Goal: Feedback & Contribution: Leave review/rating

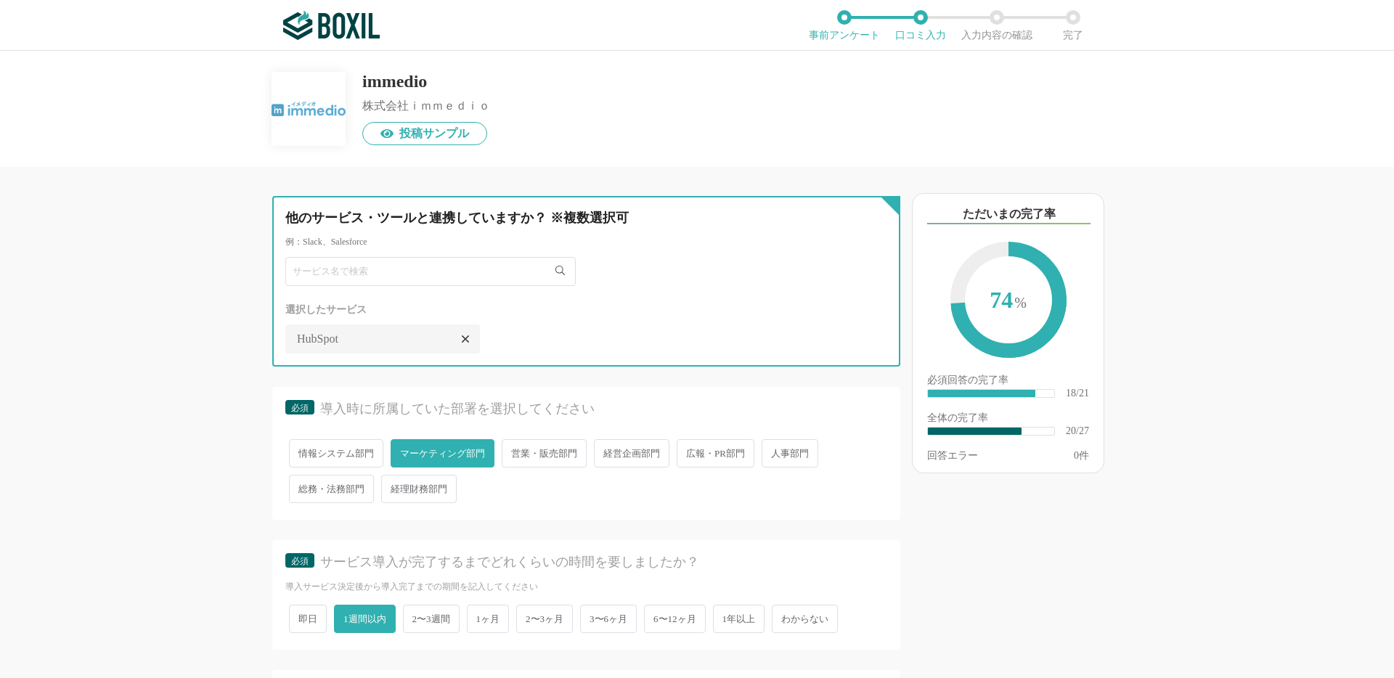
click at [398, 277] on input "text" at bounding box center [430, 271] width 290 height 29
type input "Slack"
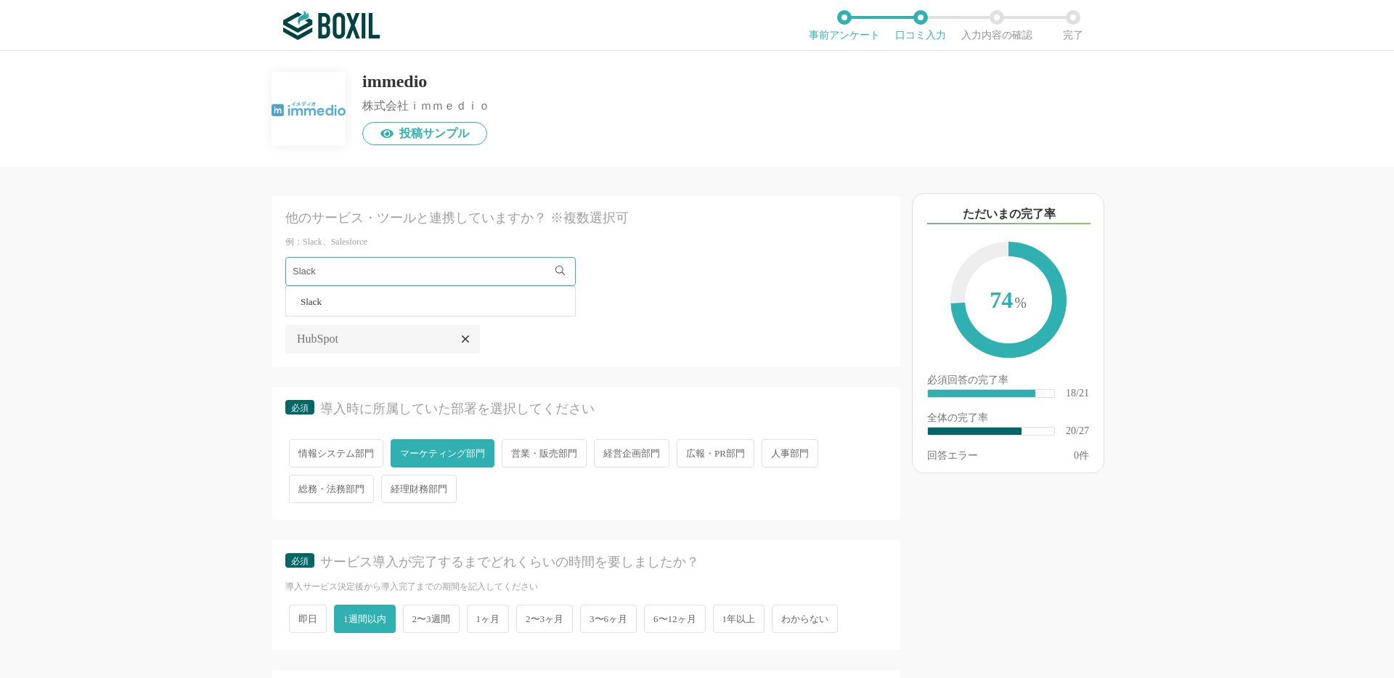
click at [351, 309] on li "Slack" at bounding box center [430, 301] width 289 height 29
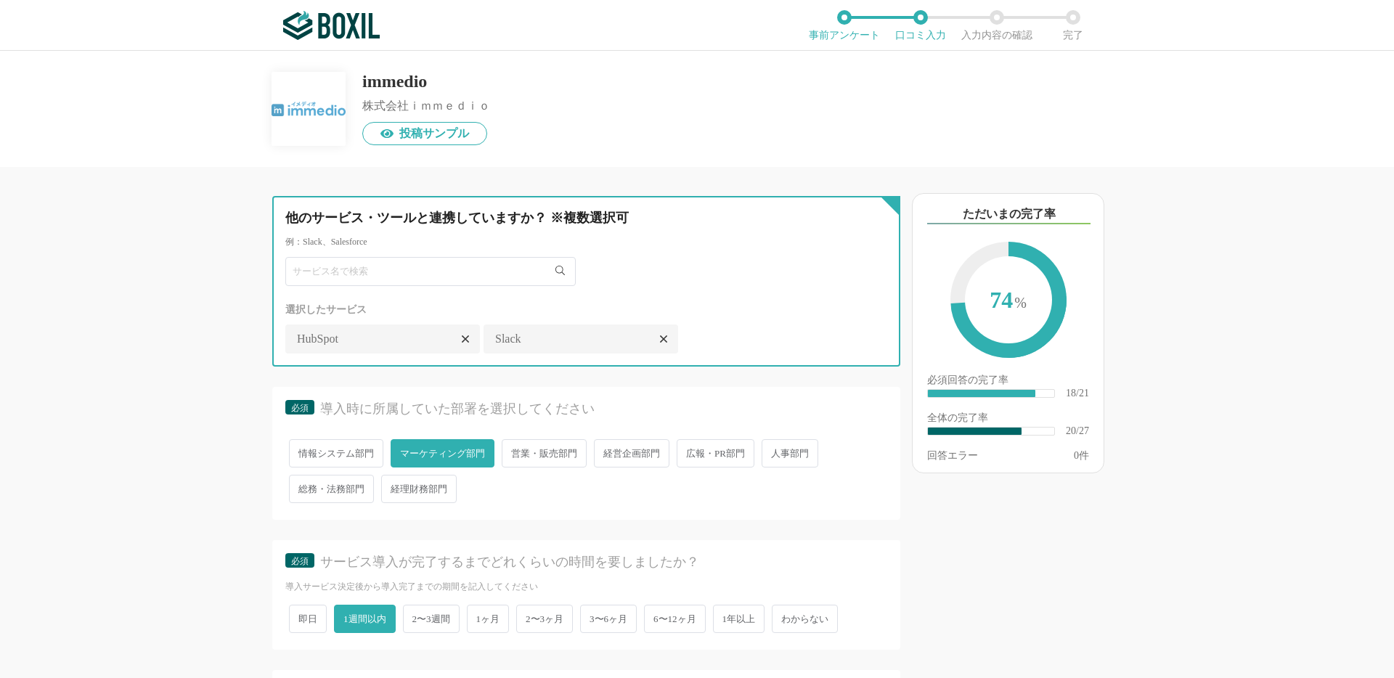
click at [351, 267] on input "text" at bounding box center [430, 271] width 290 height 29
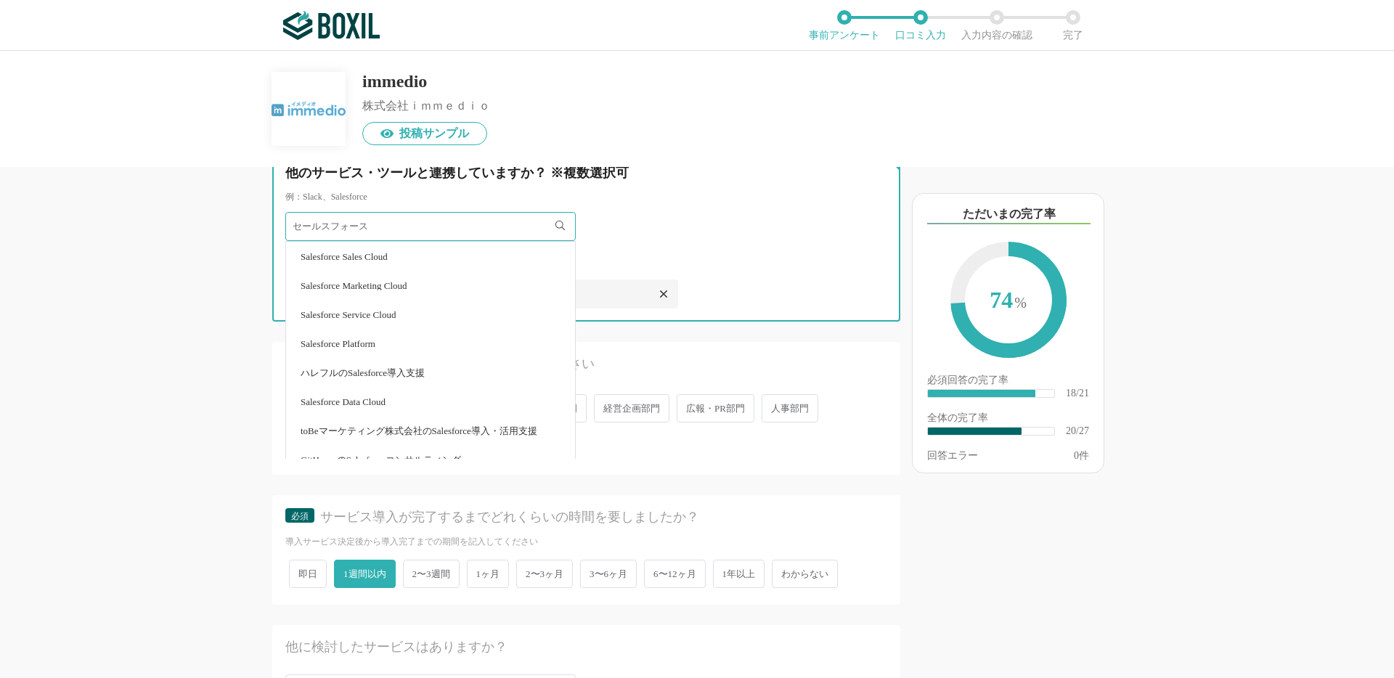
scroll to position [36, 0]
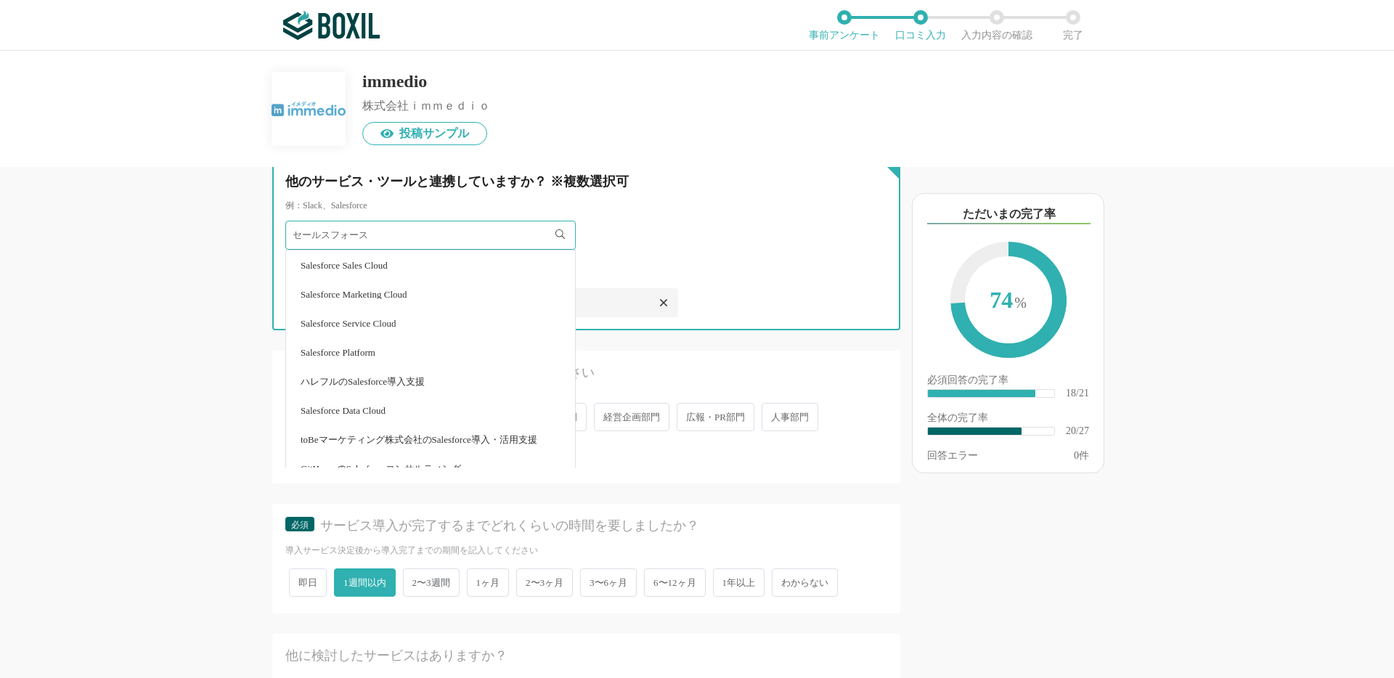
type input "セールスフォース"
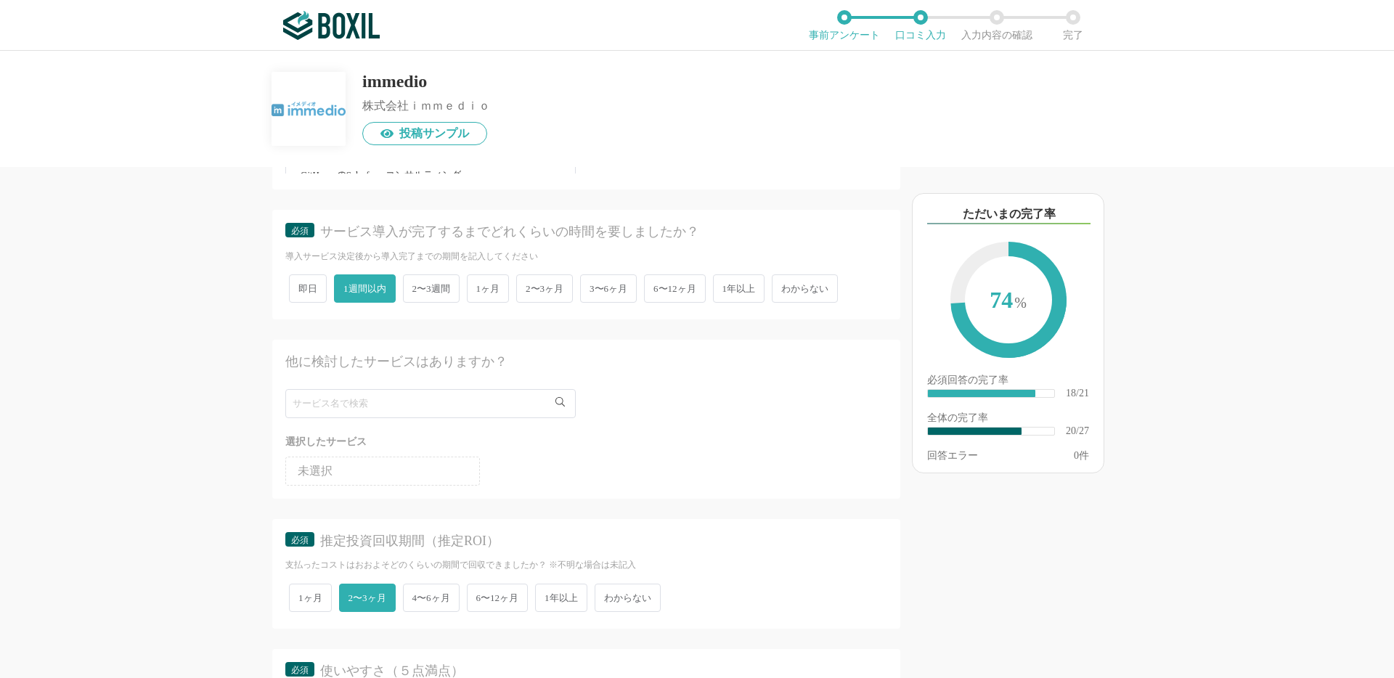
scroll to position [340, 0]
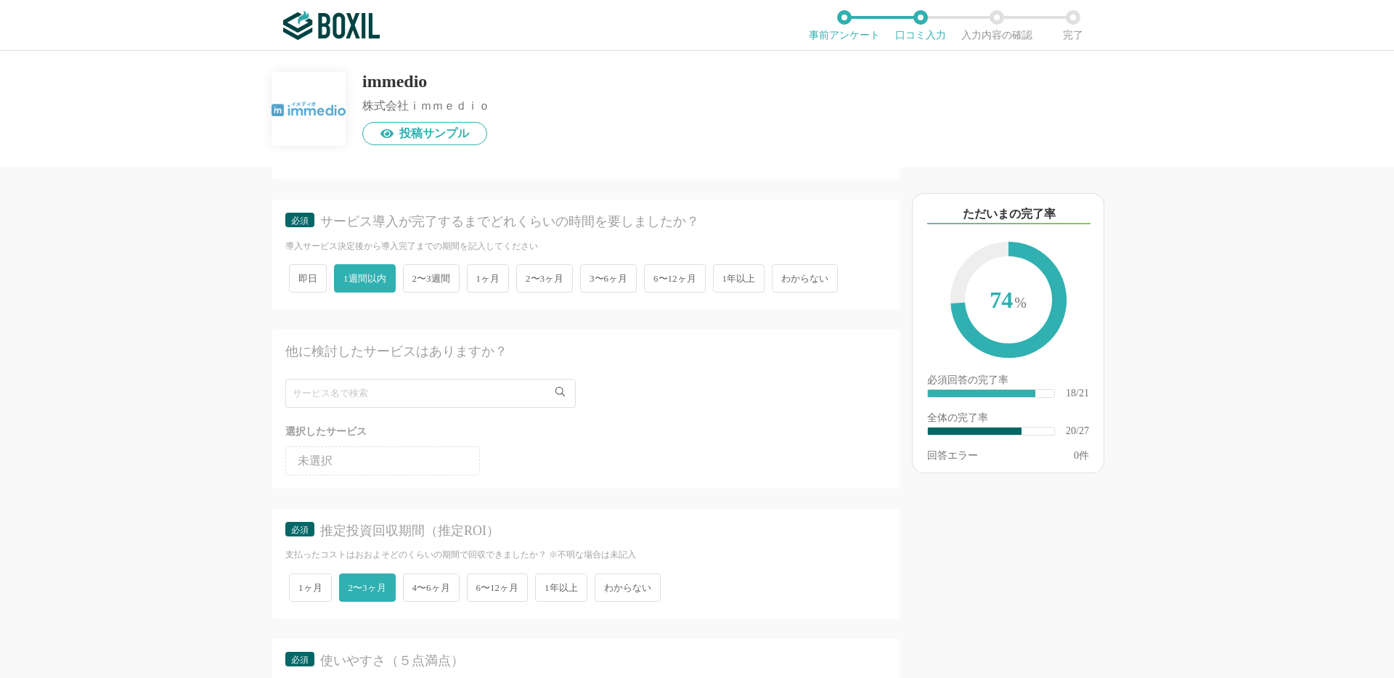
click at [571, 470] on ul "未選択" at bounding box center [586, 458] width 602 height 35
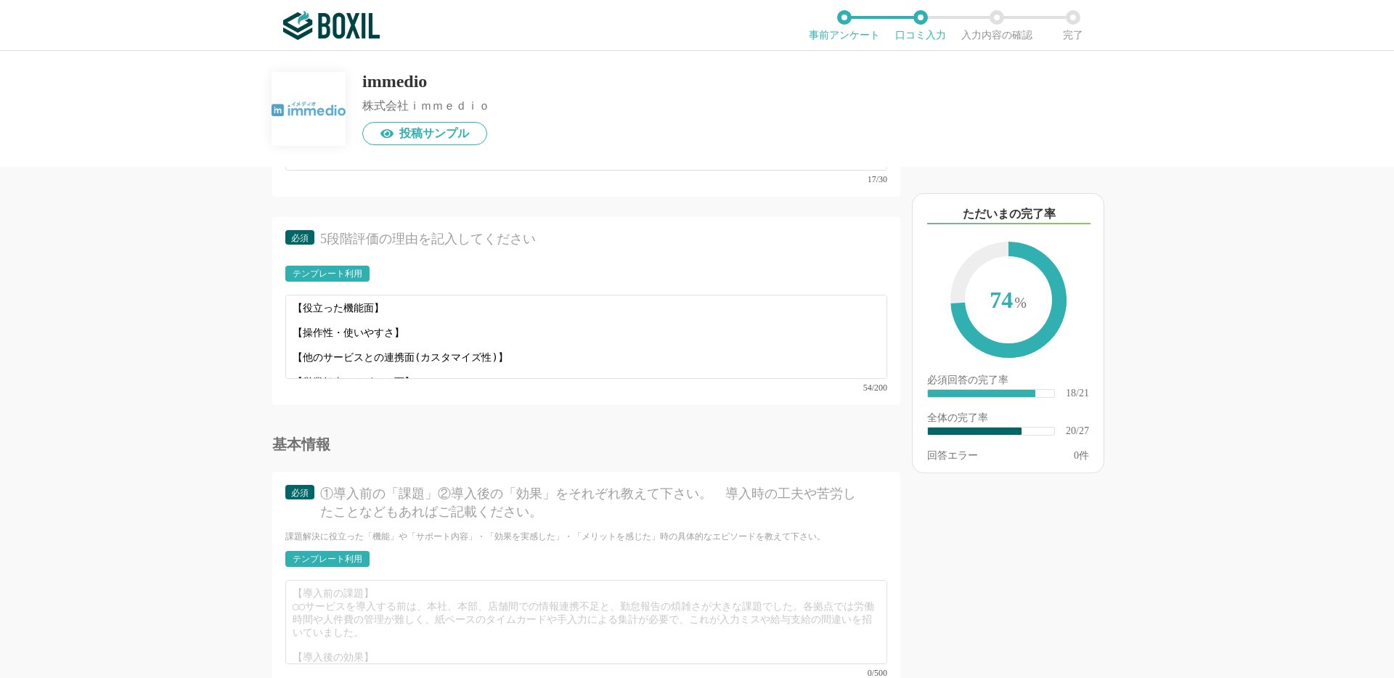
scroll to position [2502, 0]
click at [434, 258] on div "必須 5段階評価の理由を記入してください テンプレート利用 ፠テンプレート文言が変更されてない箇所がある、または使用できないテキスト（記号）が含まれています。…" at bounding box center [586, 310] width 628 height 188
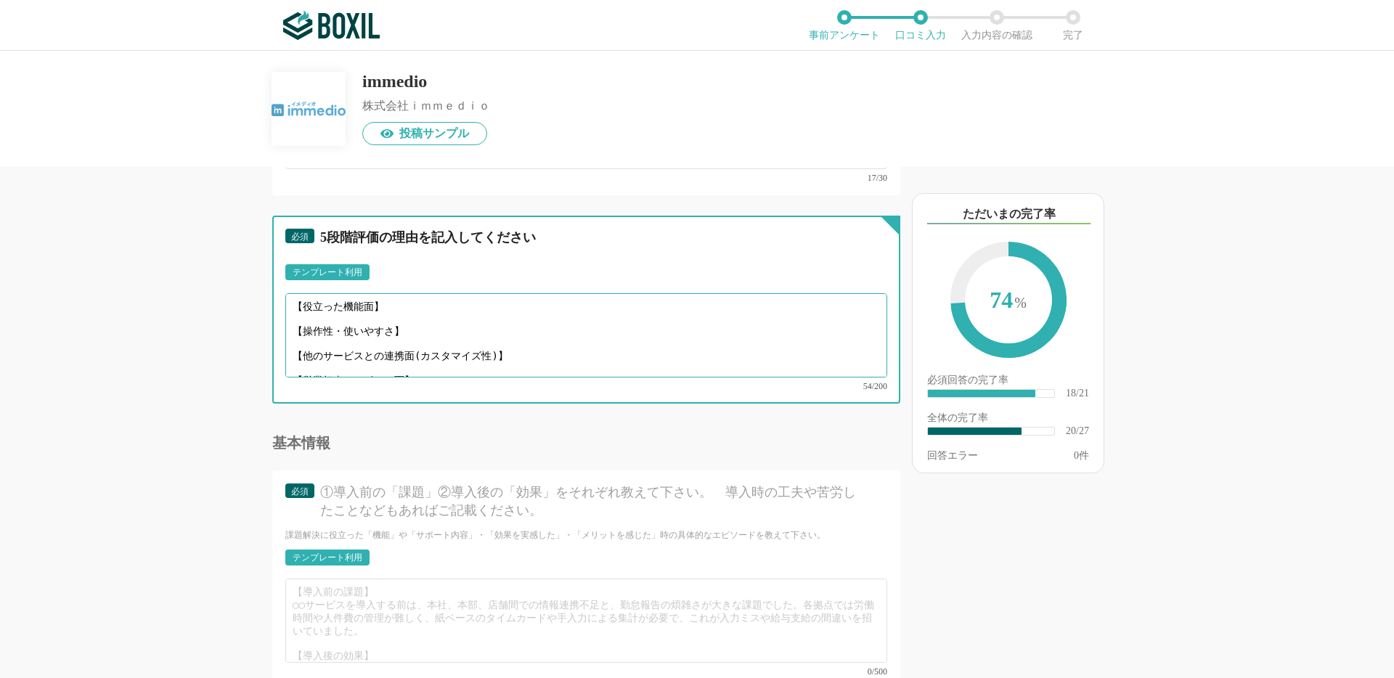
click at [397, 308] on textarea "【役立った機能面】 【操作性・使いやすさ】 【他のサービスとの連携面(カスタマイズ性)】 【営業担当やサポート面】" at bounding box center [586, 335] width 602 height 84
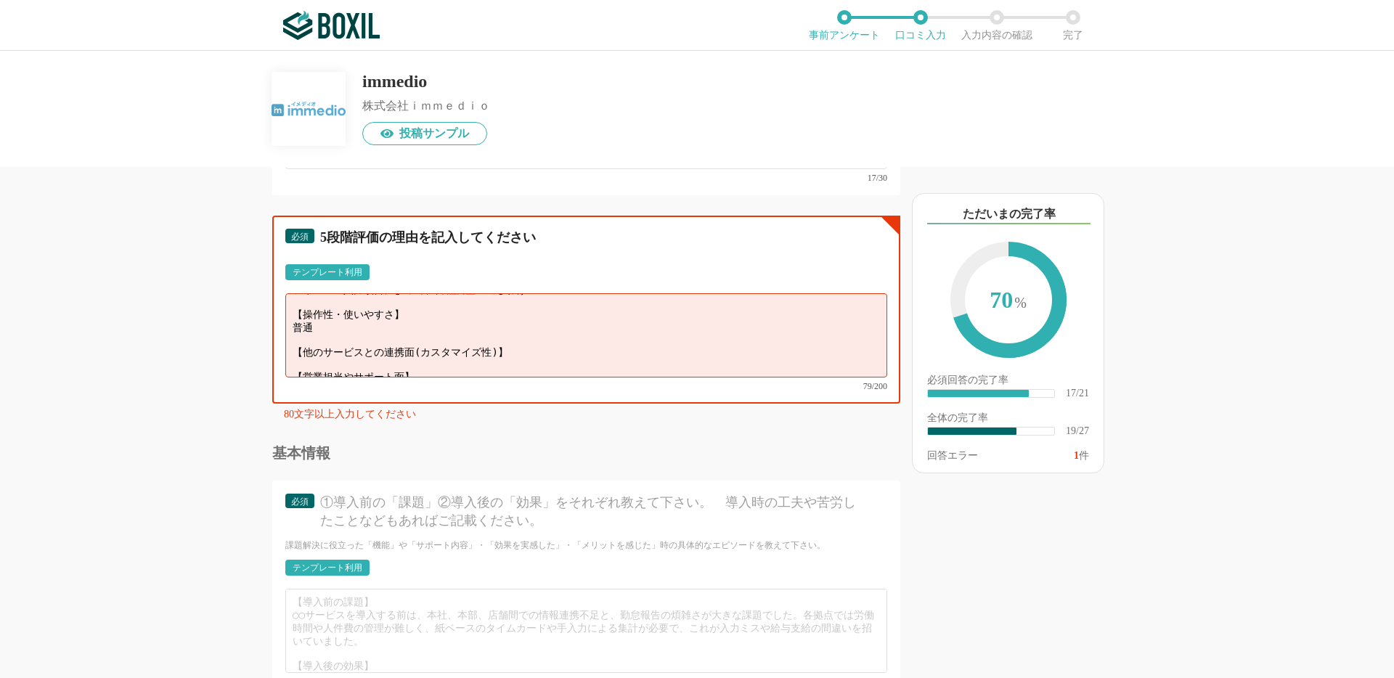
scroll to position [33, 0]
click at [515, 343] on textarea "【役立った機能面】 フォームの入力項目によって、日程調整の出しわけ 【操作性・使いやすさ】 普通 【他のサービスとの連携面(カスタマイズ性)】 【営業担当やサ…" at bounding box center [586, 335] width 602 height 84
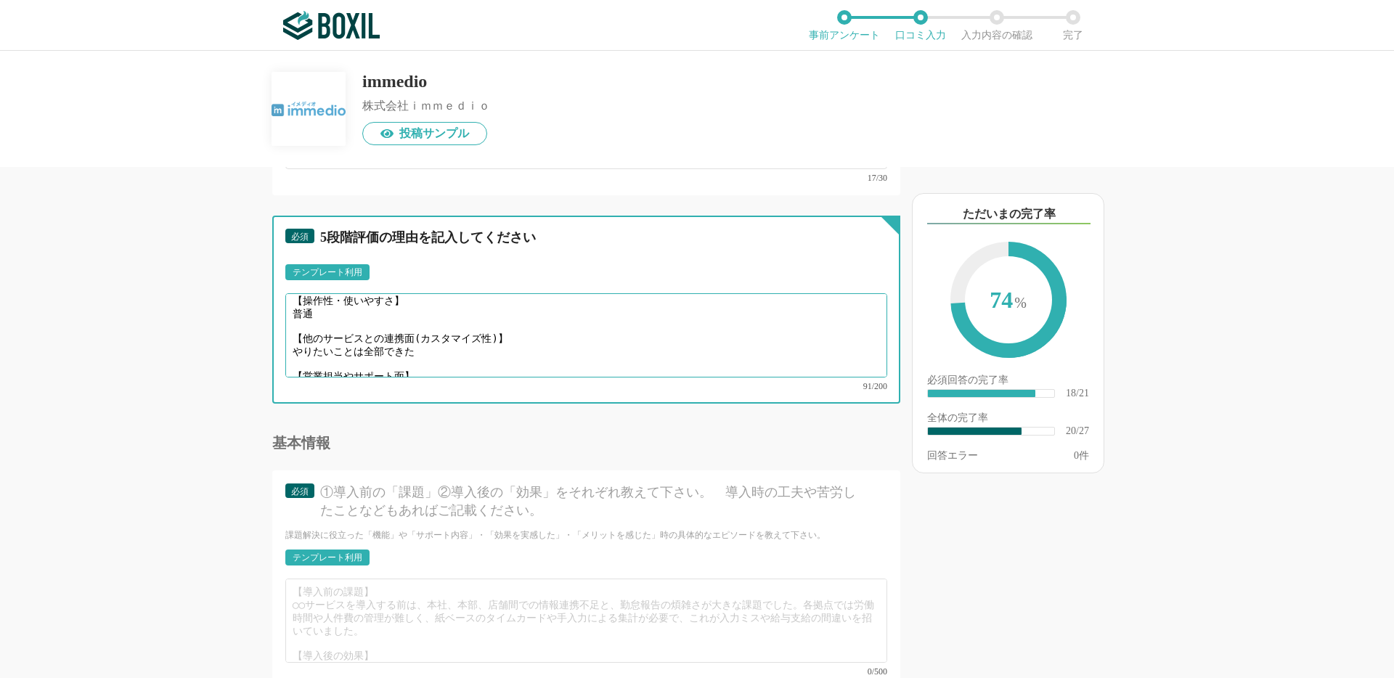
scroll to position [2535, 0]
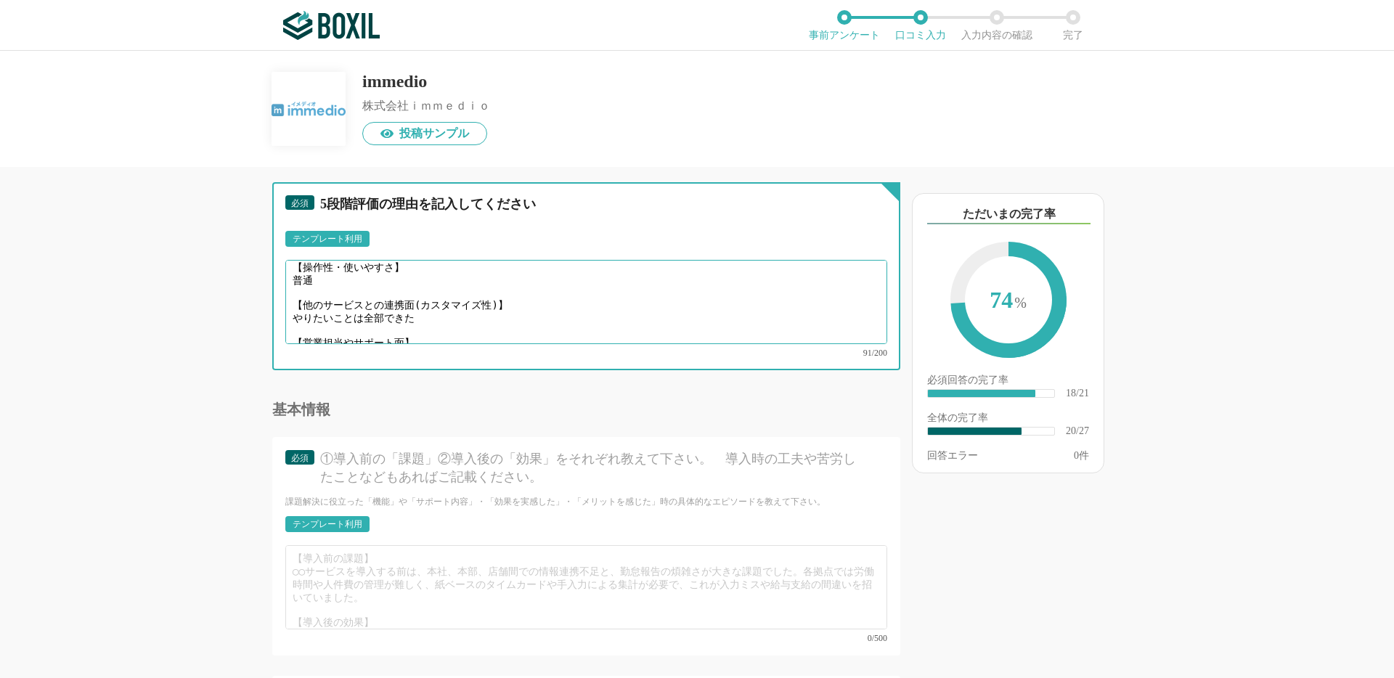
click at [438, 336] on textarea "【役立った機能面】 フォームの入力項目によって、日程調整の出しわけ 【操作性・使いやすさ】 普通 【他のサービスとの連携面(カスタマイズ性)】 やりたいことは…" at bounding box center [586, 302] width 602 height 84
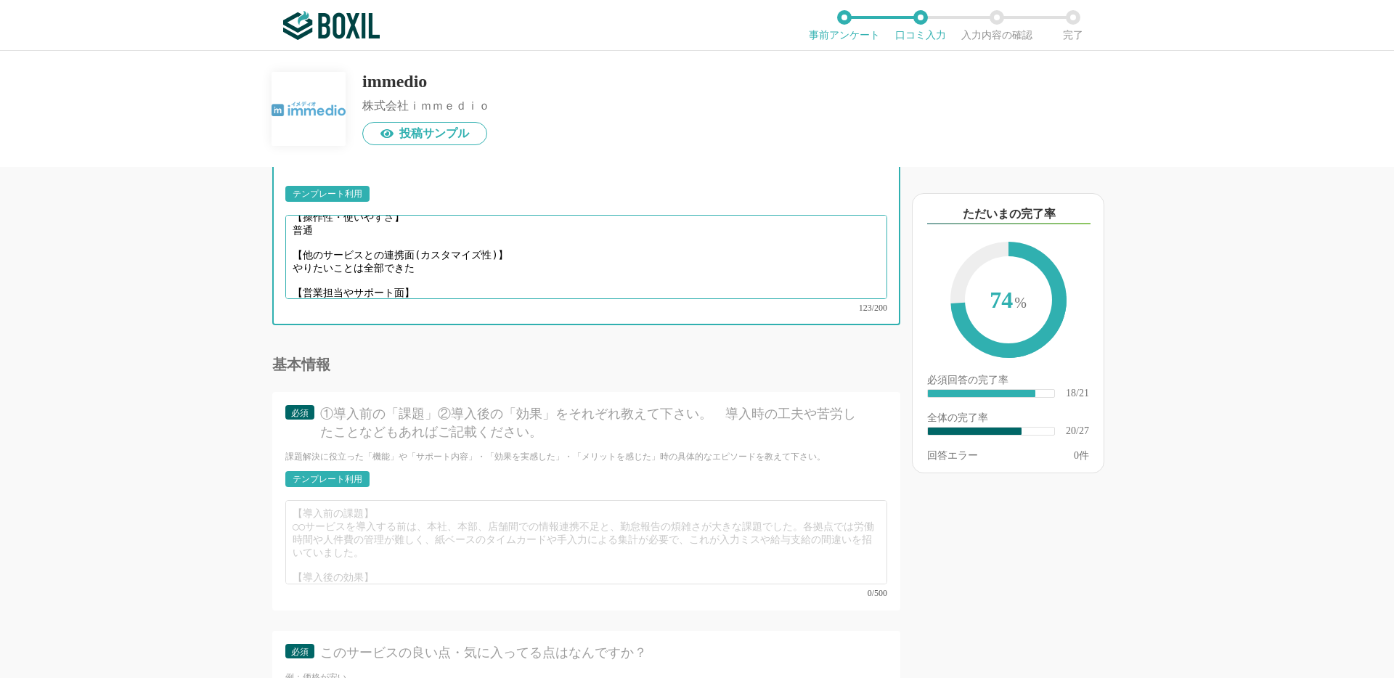
scroll to position [2651, 0]
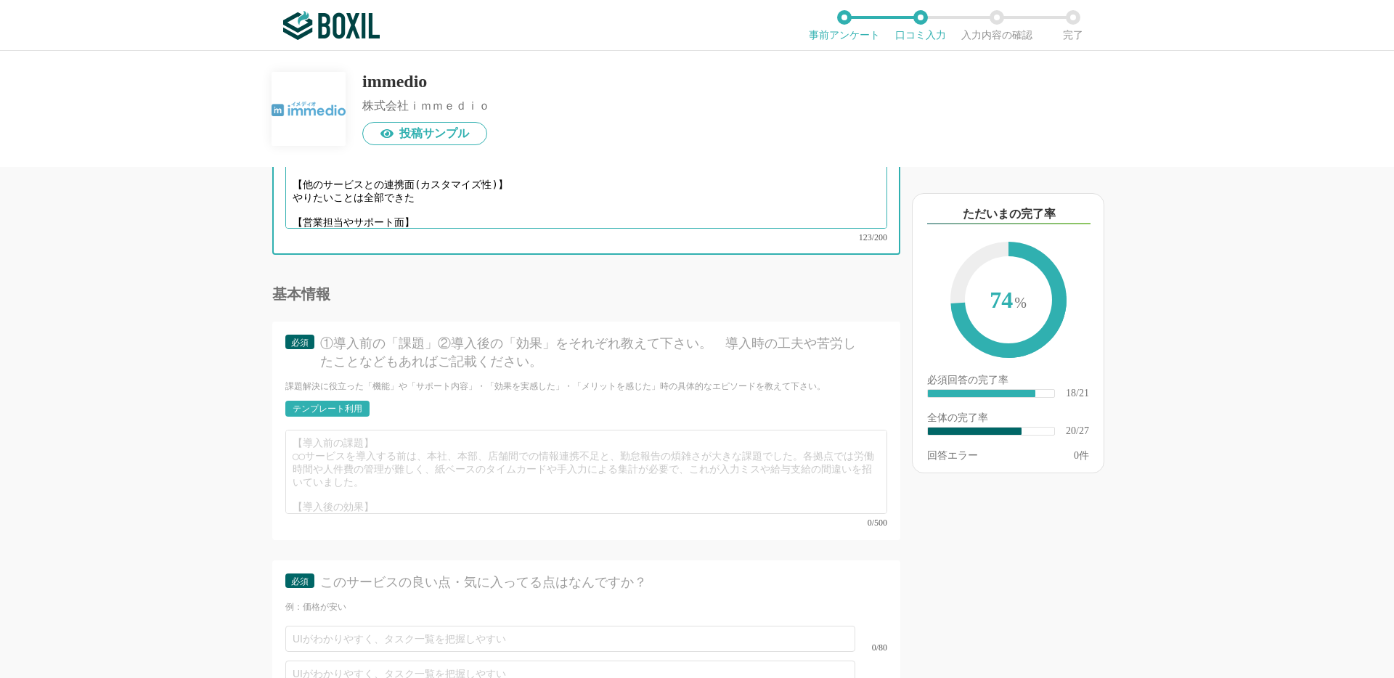
type textarea "【役立った機能面】 フォームの入力項目によって、日程調整の出しわけ 【操作性・使いやすさ】 普通 【他のサービスとの連携面(カスタマイズ性)】 やりたいことは…"
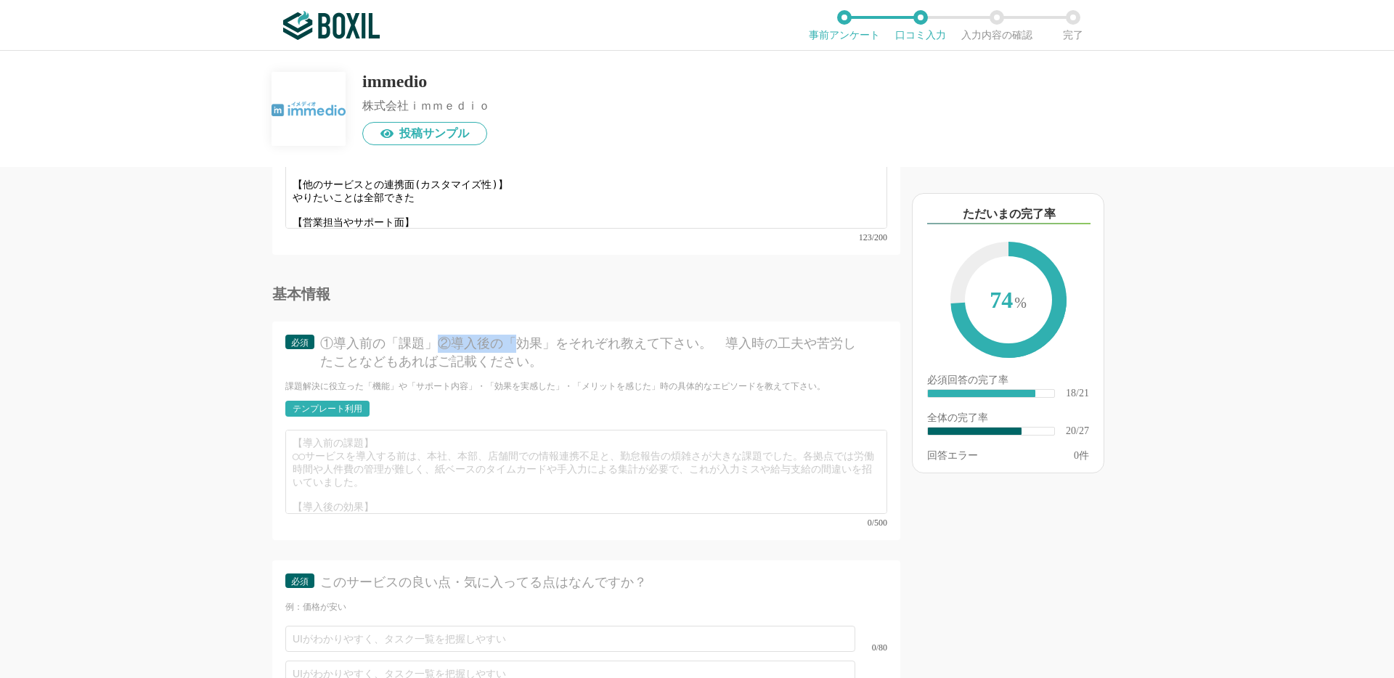
drag, startPoint x: 441, startPoint y: 335, endPoint x: 518, endPoint y: 335, distance: 77.7
click at [518, 335] on div "①導入前の「課題」②導入後の「効果」をそれぞれ教えて下さい。　導入時の工夫や苦労したことなどもあればご記載ください。" at bounding box center [590, 353] width 541 height 36
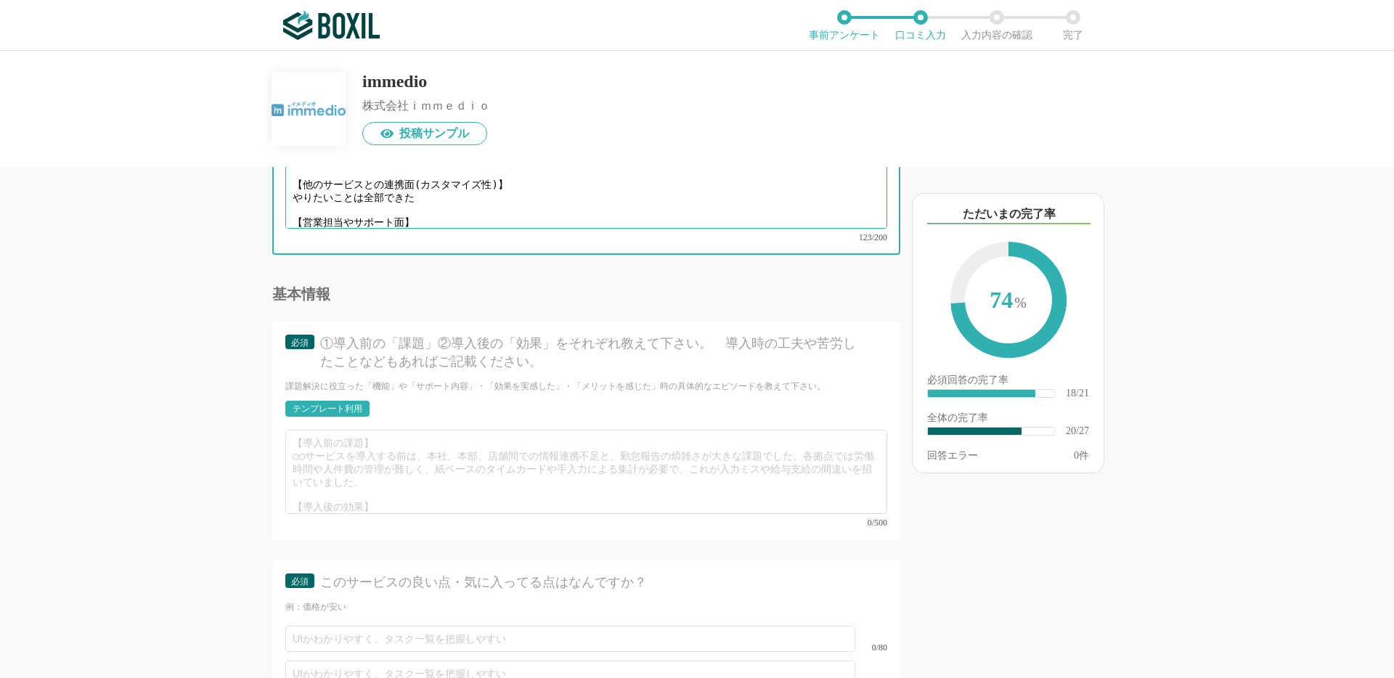
click at [539, 200] on textarea "【役立った機能面】 フォームの入力項目によって、日程調整の出しわけ 【操作性・使いやすさ】 普通 【他のサービスとの連携面(カスタマイズ性)】 やりたいことは…" at bounding box center [586, 186] width 602 height 84
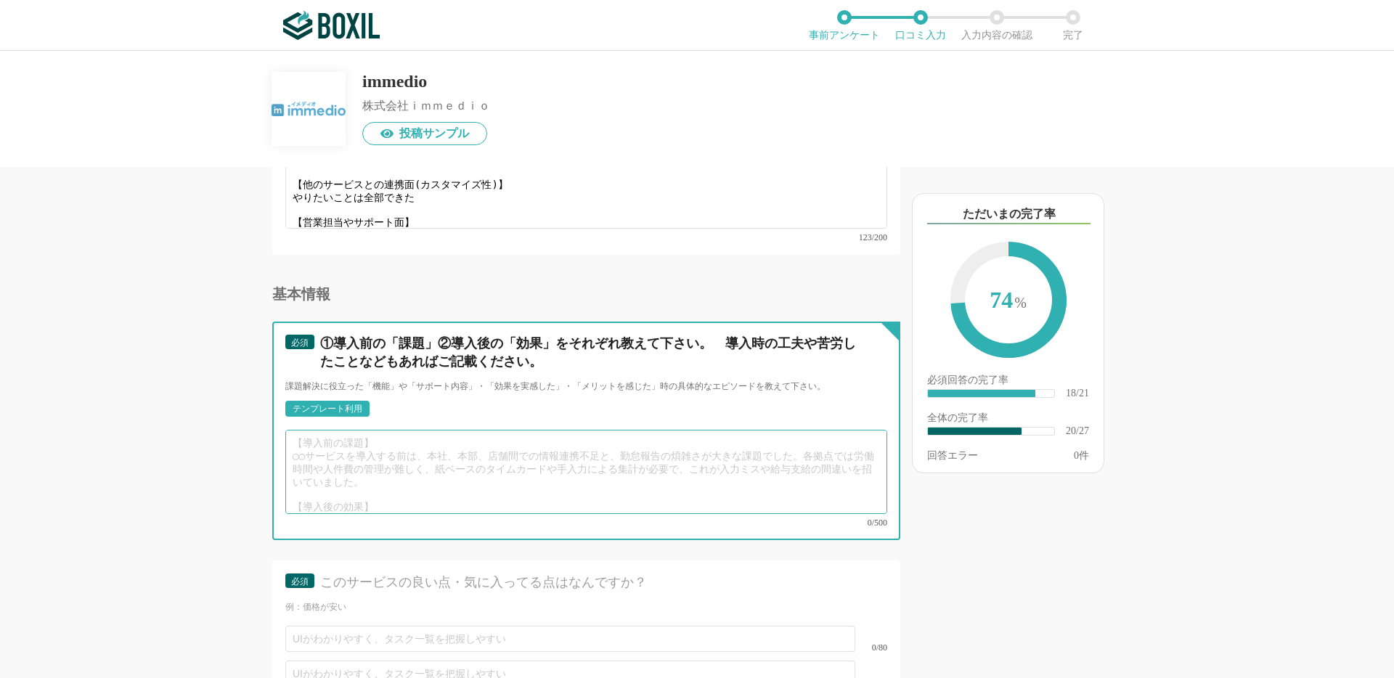
click at [358, 445] on textarea at bounding box center [586, 472] width 602 height 84
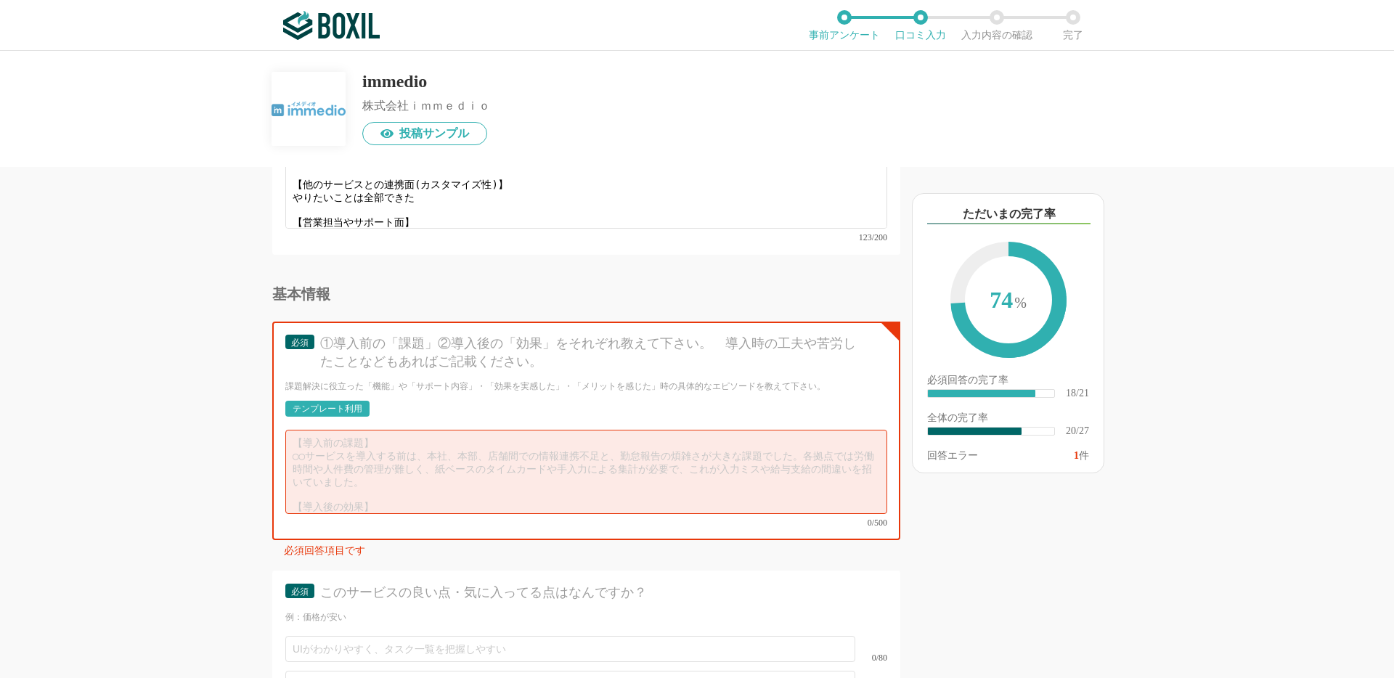
click at [351, 405] on div "テンプレート利用" at bounding box center [328, 408] width 70 height 9
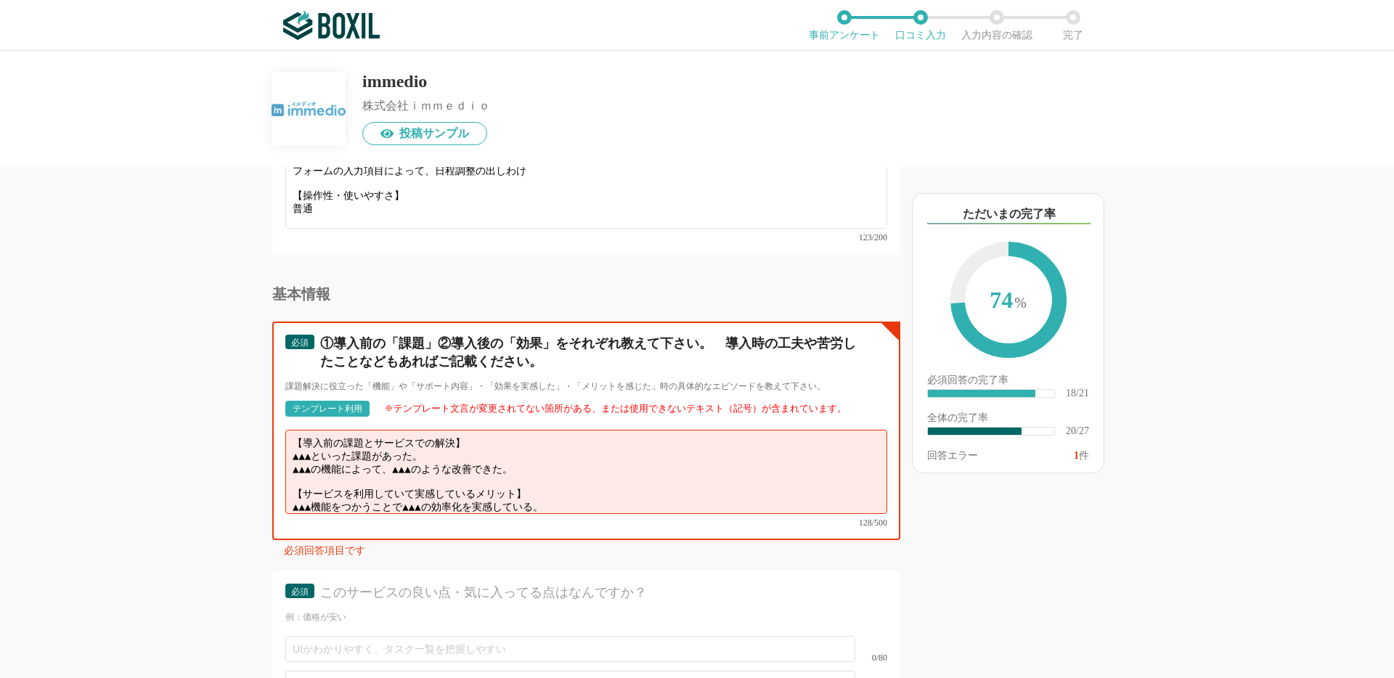
click at [549, 462] on textarea "【導入前の課題とサービスでの解決】 ▲▲▲といった課題があった。 ▲▲▲の機能によって、▲▲▲のような改善できた。 【サービスを利用していて実感しているメリッ…" at bounding box center [586, 472] width 602 height 84
drag, startPoint x: 327, startPoint y: 449, endPoint x: 283, endPoint y: 449, distance: 43.6
click at [283, 449] on div "必須 ①導入前の「課題」②導入後の「効果」をそれぞれ教えて下さい。　導入時の工夫や苦労したことなどもあればご記載ください。 課題解決に役立った「機能」や「サポ…" at bounding box center [586, 431] width 628 height 218
click at [294, 452] on textarea "【導入前の課題とサービスでの解決】 土日夜間の問い合わせといった課題があった。 ▲▲▲の機能によって、▲▲▲のような改善できた。 【サービスを利用していて実感…" at bounding box center [586, 472] width 602 height 84
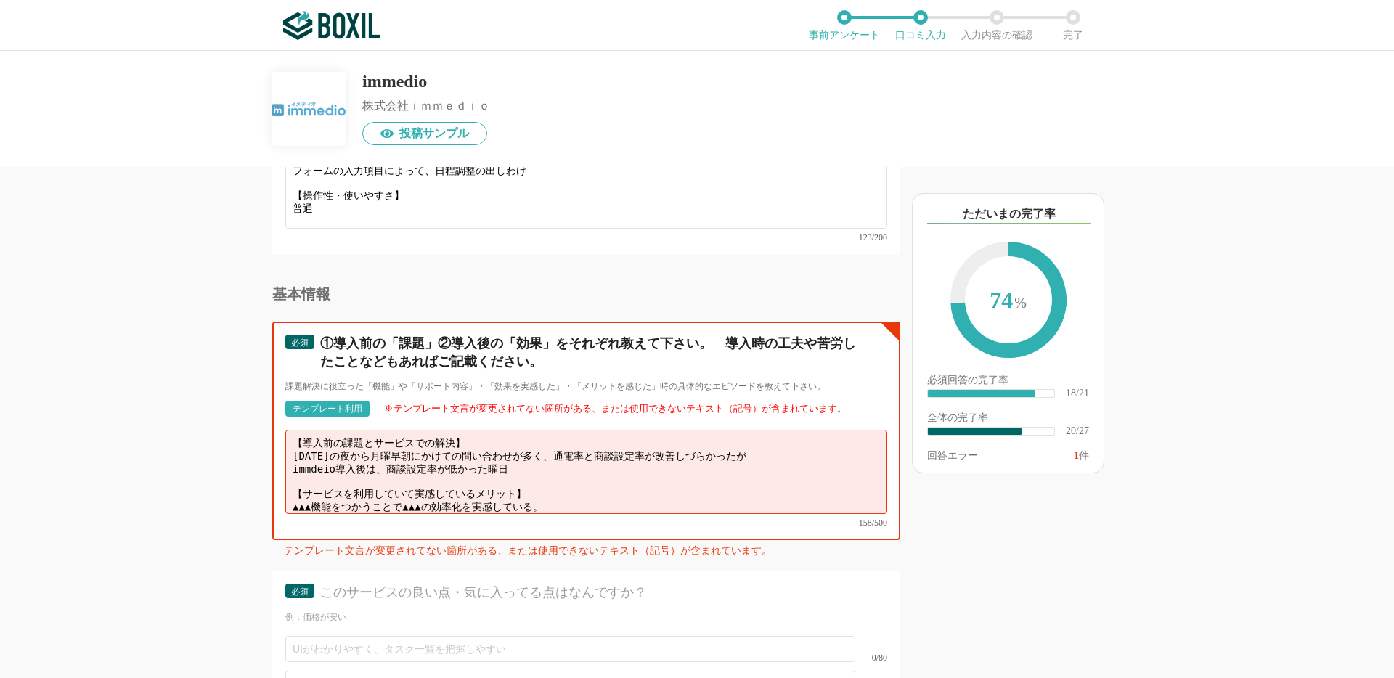
click at [380, 462] on textarea "【導入前の課題とサービスでの解決】 [DATE]の夜から月曜早朝にかけての問い合わせが多く、通電率と商談設定率が改善しづらかったが immdeio導入後は、商…" at bounding box center [586, 472] width 602 height 84
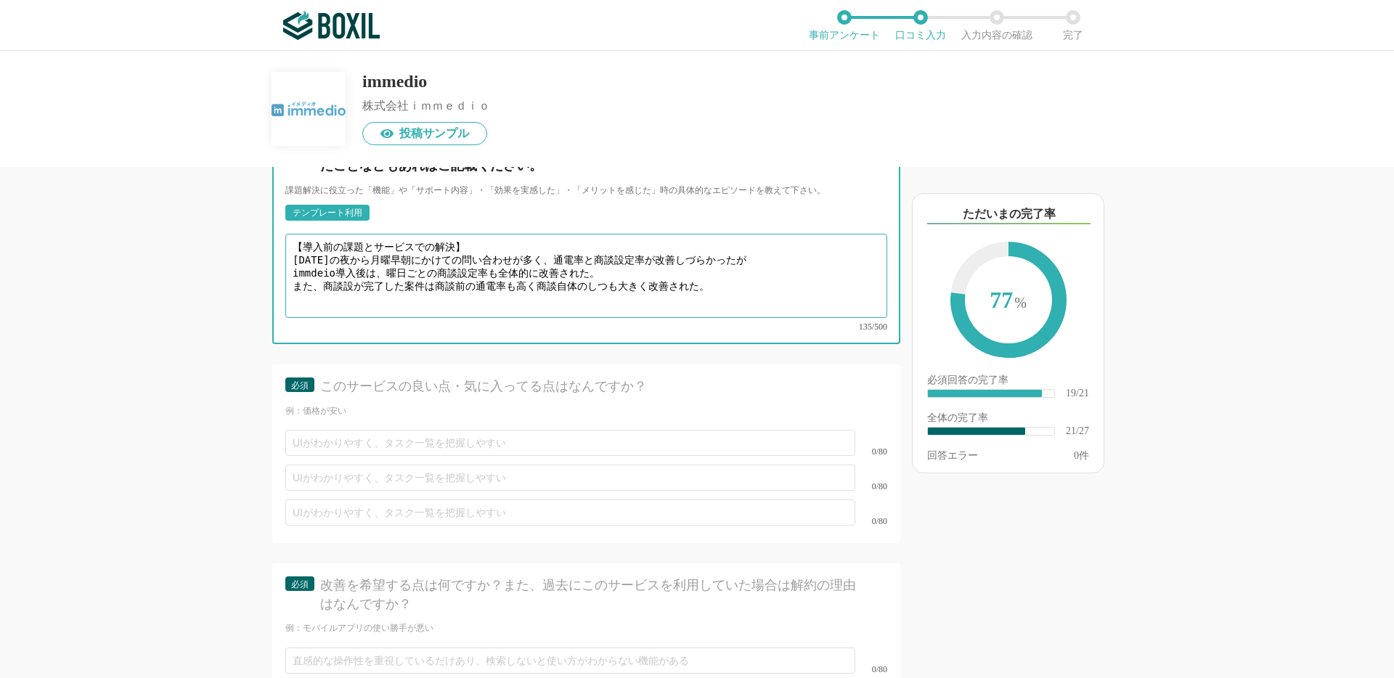
scroll to position [2849, 0]
type textarea "【導入前の課題とサービスでの解決】 [DATE]の夜から月曜早朝にかけての問い合わせが多く、通電率と商談設定率が改善しづらかったが immdeio導入後は、曜…"
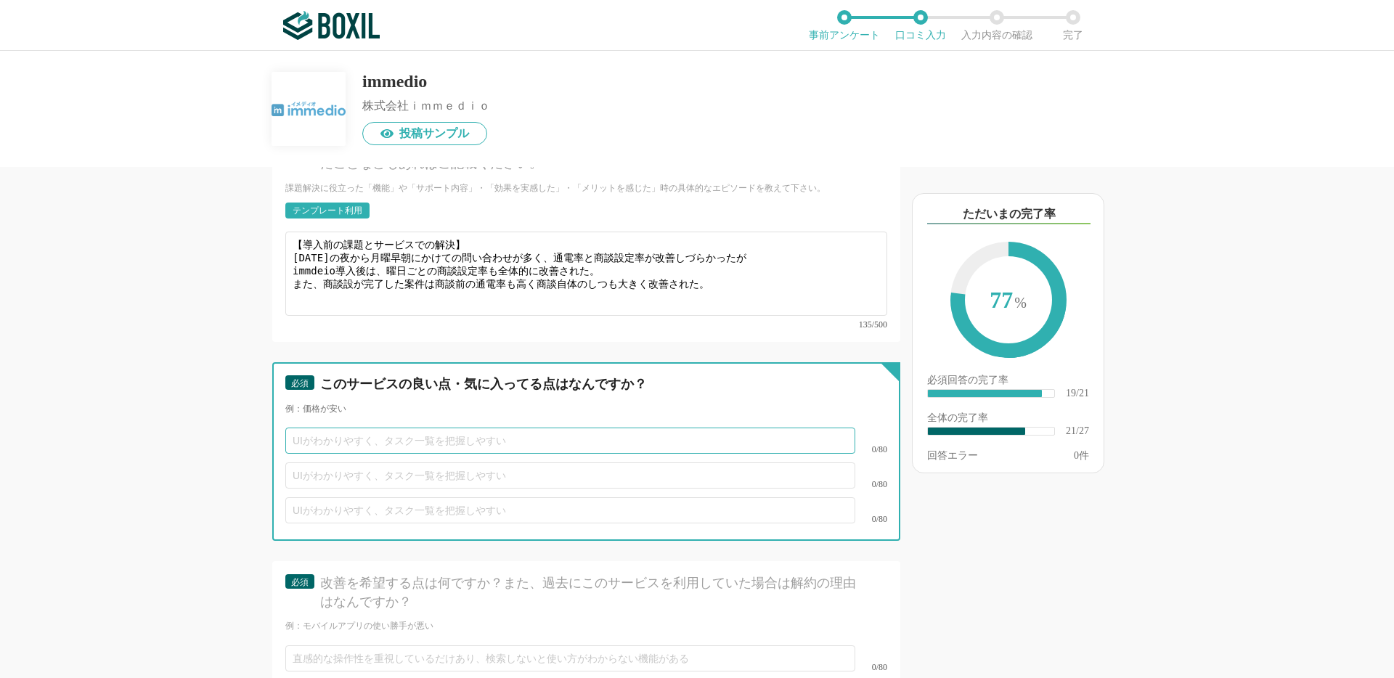
click at [322, 437] on input "text" at bounding box center [570, 441] width 570 height 26
type input "商談設定履歴が一目でわかる"
click at [322, 462] on input "text" at bounding box center [570, 475] width 570 height 26
type input "し"
type input "シンプルな設定から、複雑な設定まで様々な"
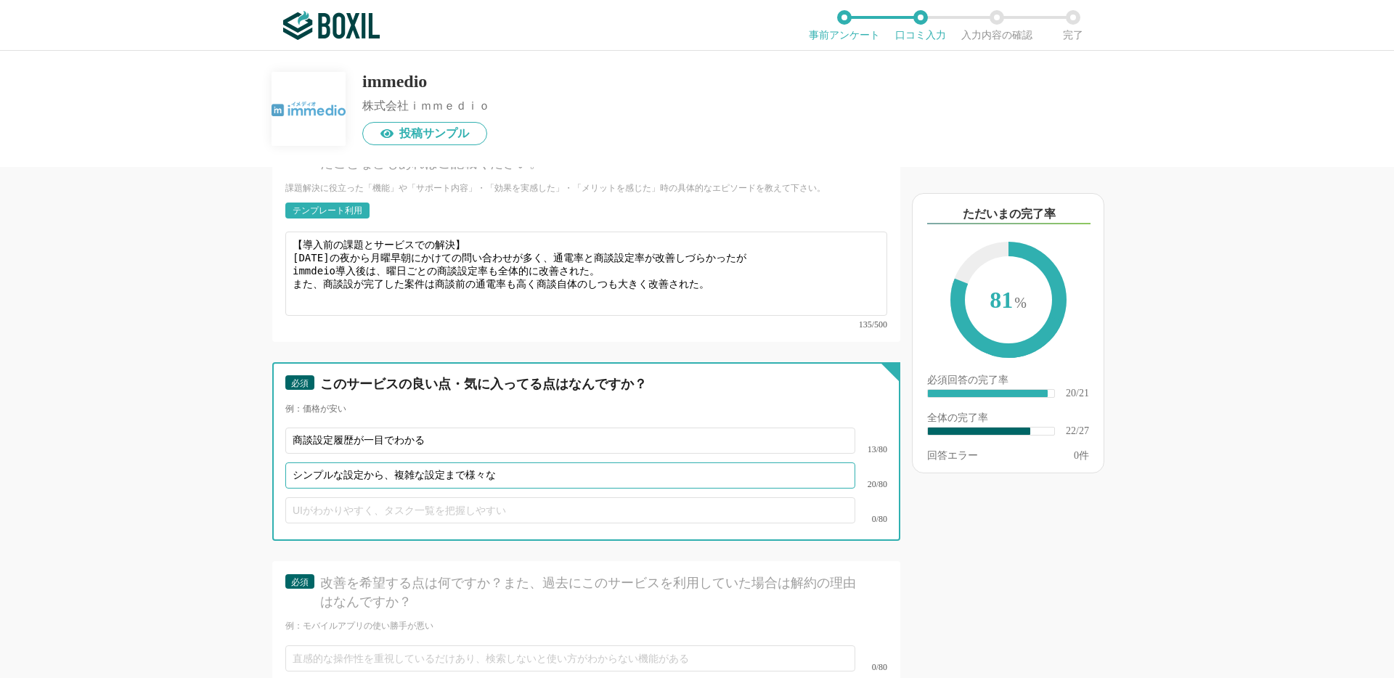
drag, startPoint x: 500, startPoint y: 469, endPoint x: 278, endPoint y: 460, distance: 222.3
click at [277, 461] on div "必須 このサービスの良い点・気に入ってる点はなんですか？ 例：価格が安い 商談設定履歴が一目でわかる 13/80 シンプルな設定から、複雑な設定まで様々な 2…" at bounding box center [586, 451] width 628 height 179
type input "費用対効果が得られやすい"
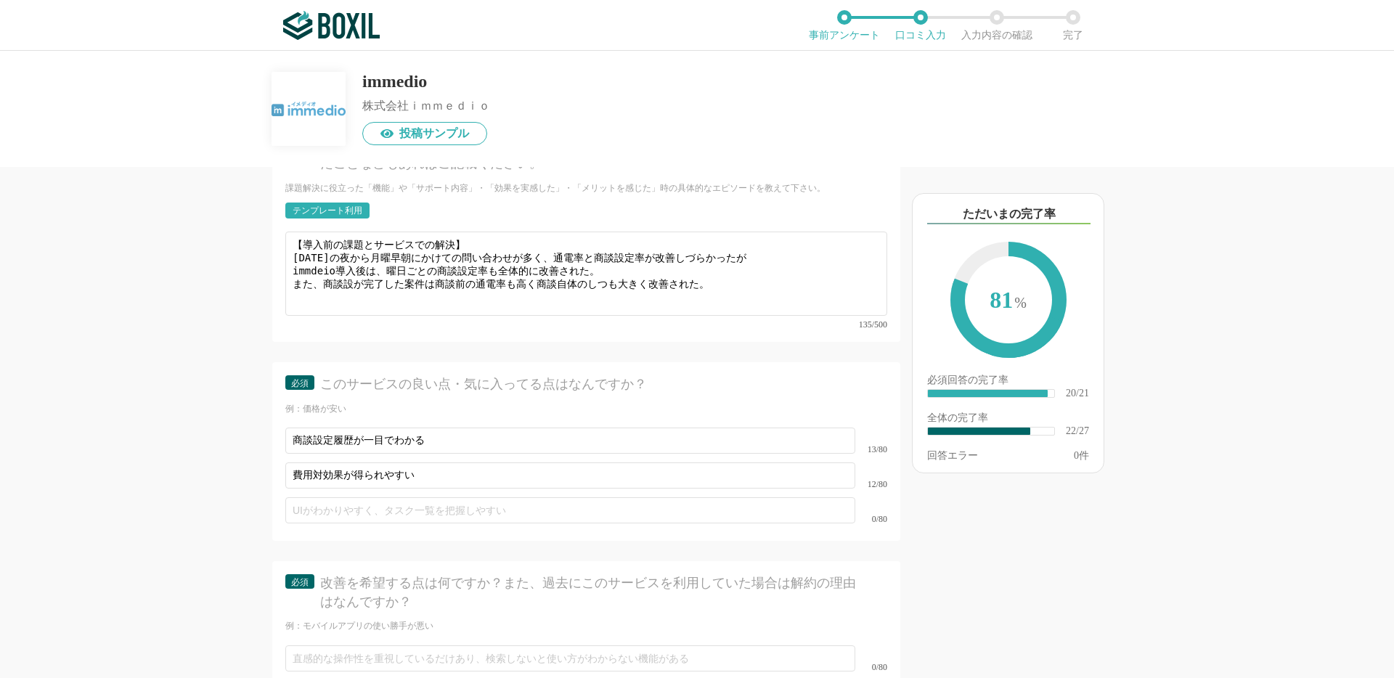
click at [242, 477] on div "他のサービス・ツールと連携していますか？ ※複数選択可 例：Slack、Salesforce セールスフォース Salesforce Sales Cloud …" at bounding box center [537, 422] width 726 height 511
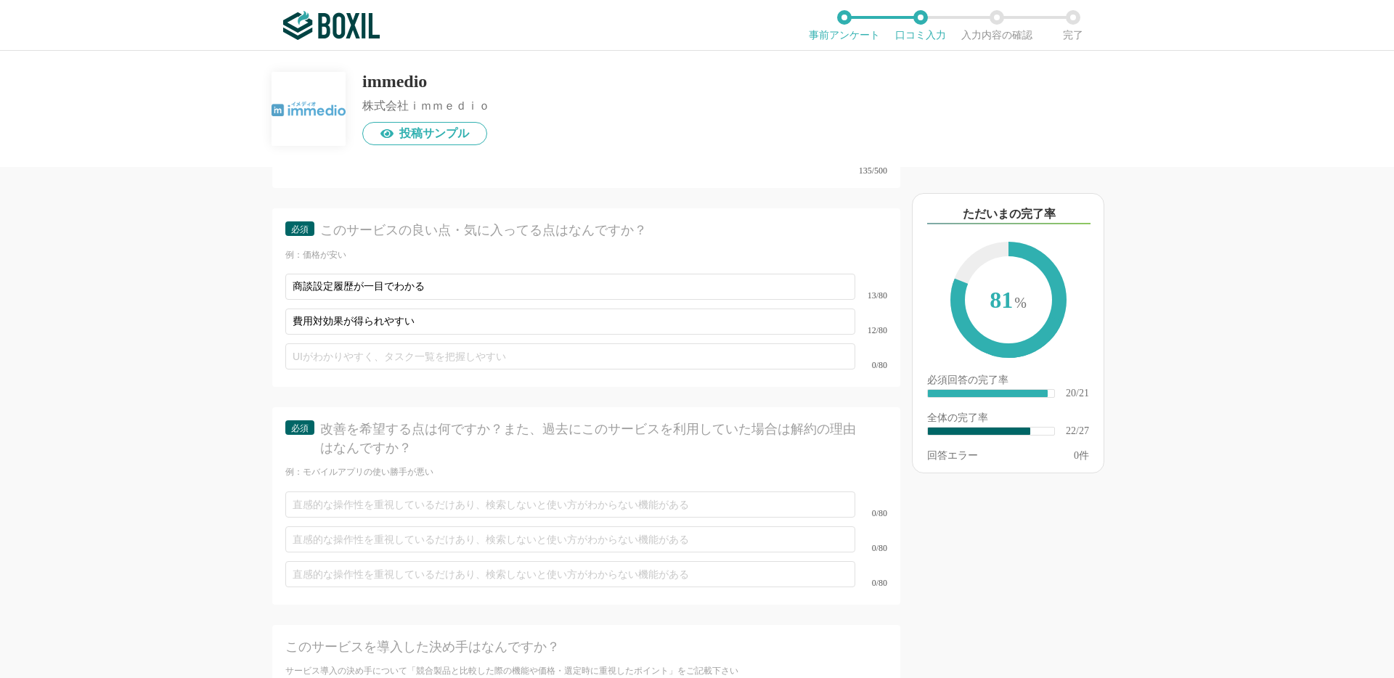
scroll to position [3004, 0]
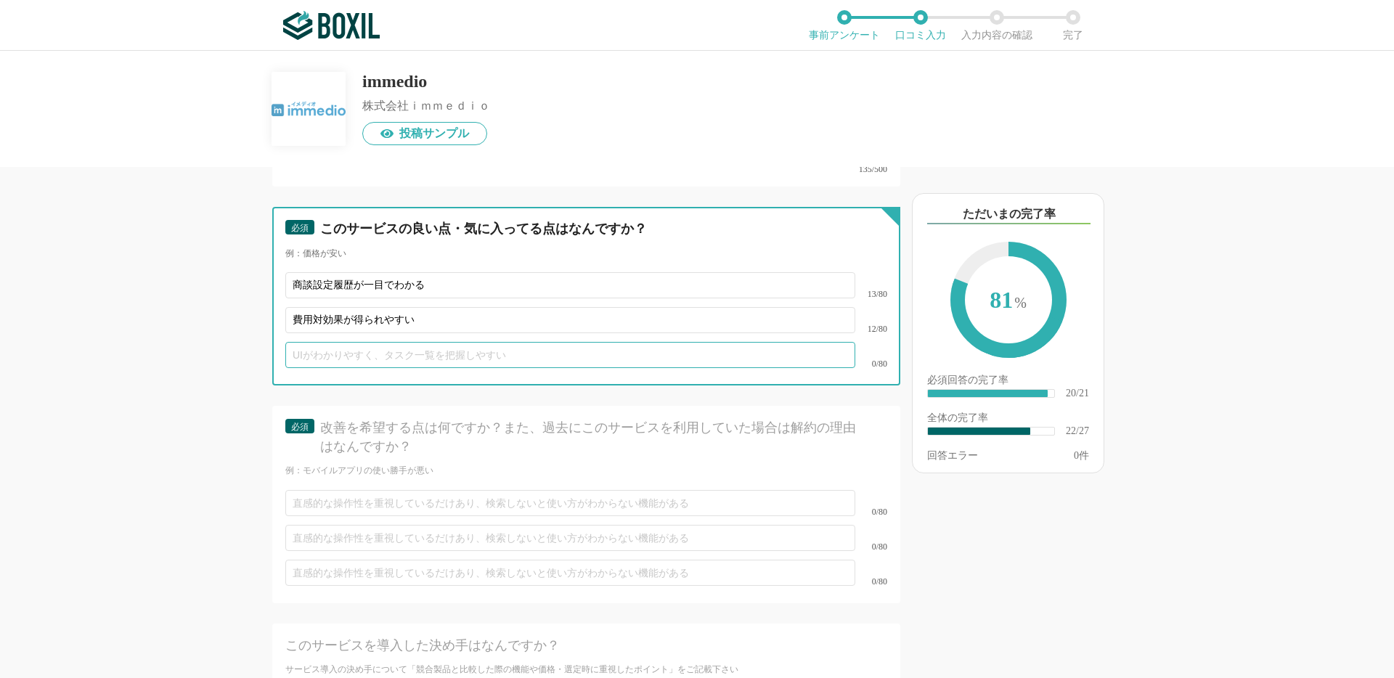
click at [293, 347] on input "text" at bounding box center [570, 355] width 570 height 26
type input "い"
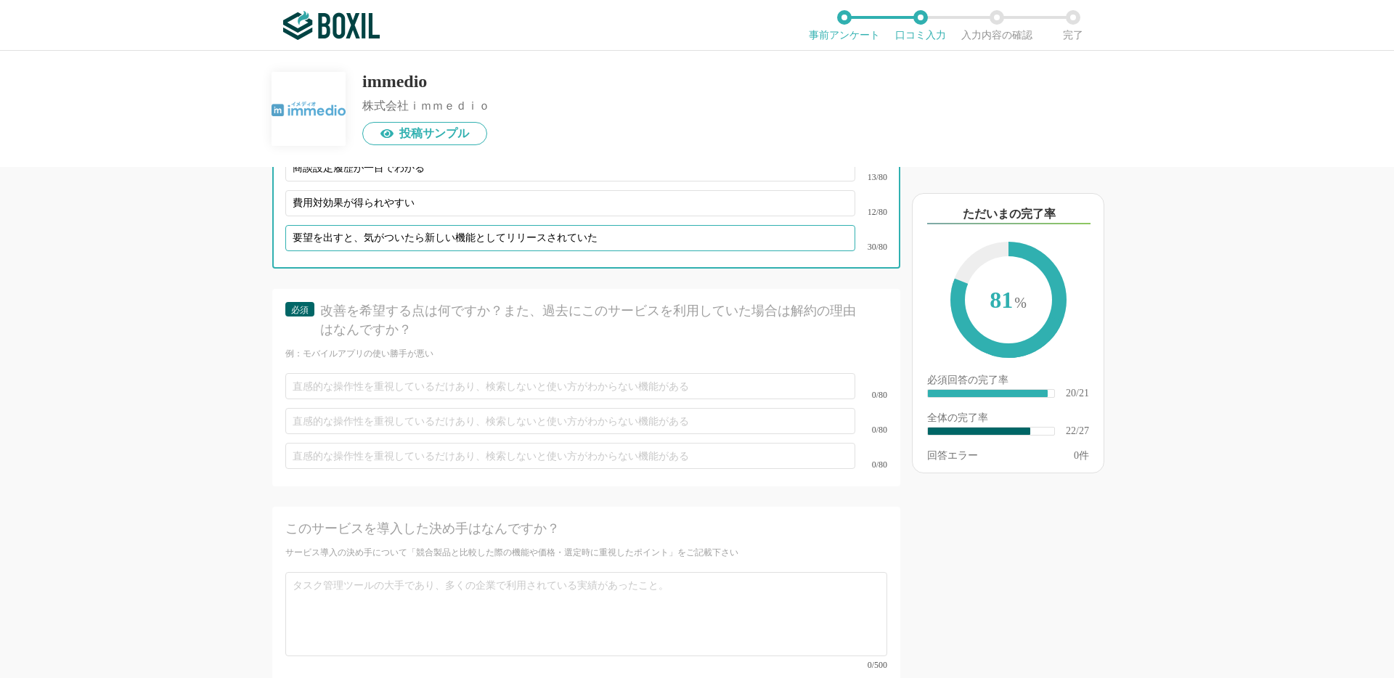
scroll to position [3123, 0]
type input "要望を出すと、気がついたら新しい機能としてリリースされていた"
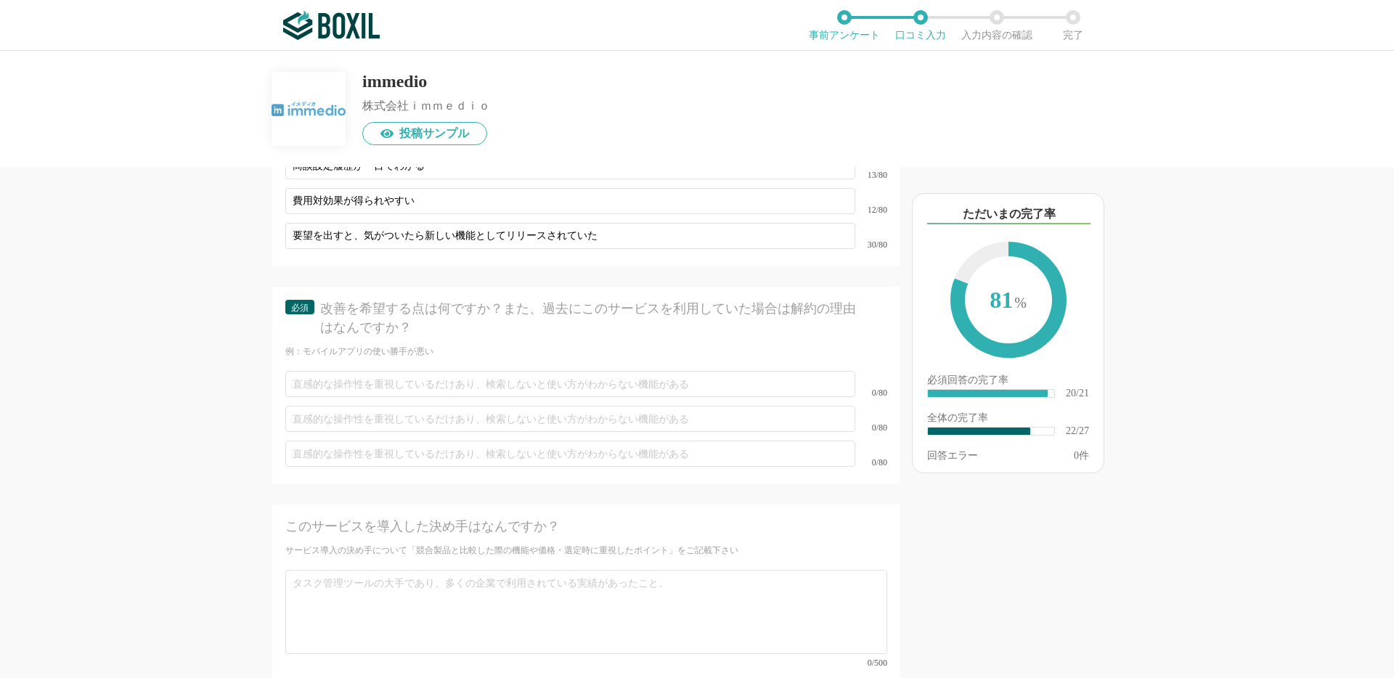
click at [246, 404] on div "他のサービス・ツールと連携していますか？ ※複数選択可 例：Slack、Salesforce セールスフォース Salesforce Sales Cloud …" at bounding box center [537, 422] width 726 height 511
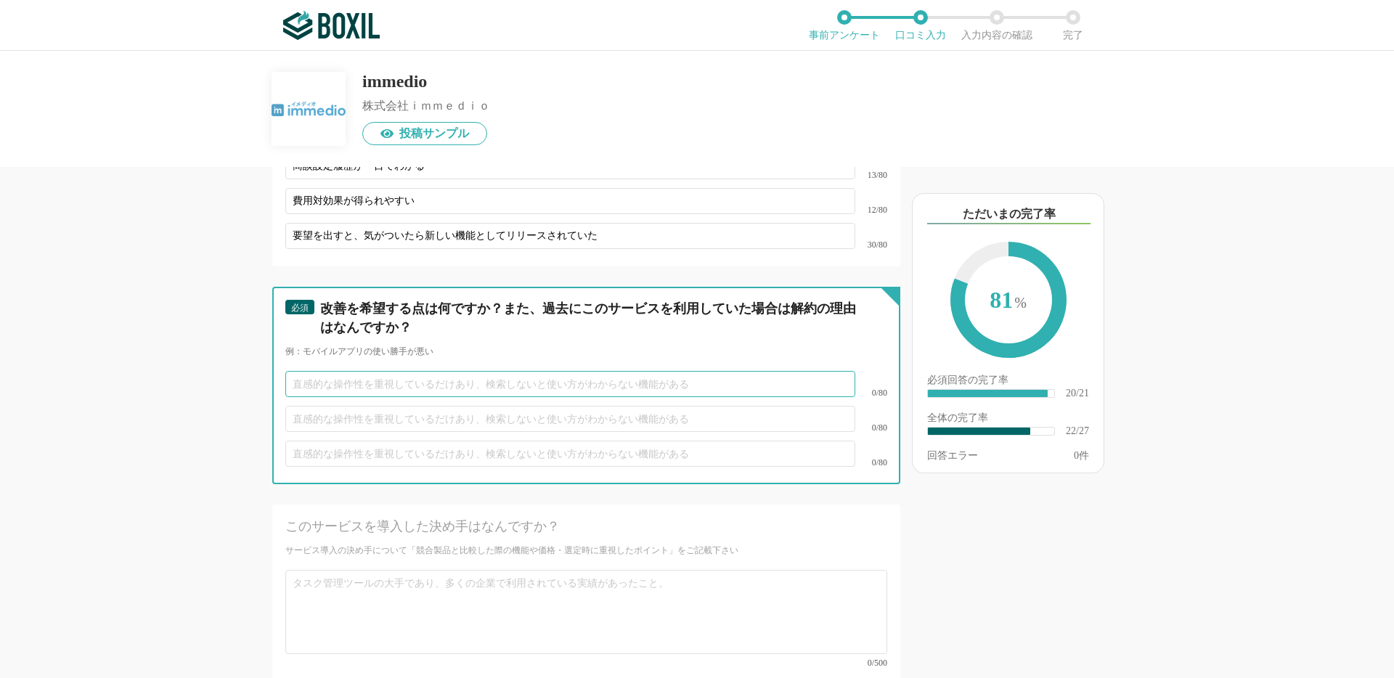
click at [321, 375] on input "text" at bounding box center [570, 384] width 570 height 26
type input "予"
type input "こ"
type input "夜"
type input "き"
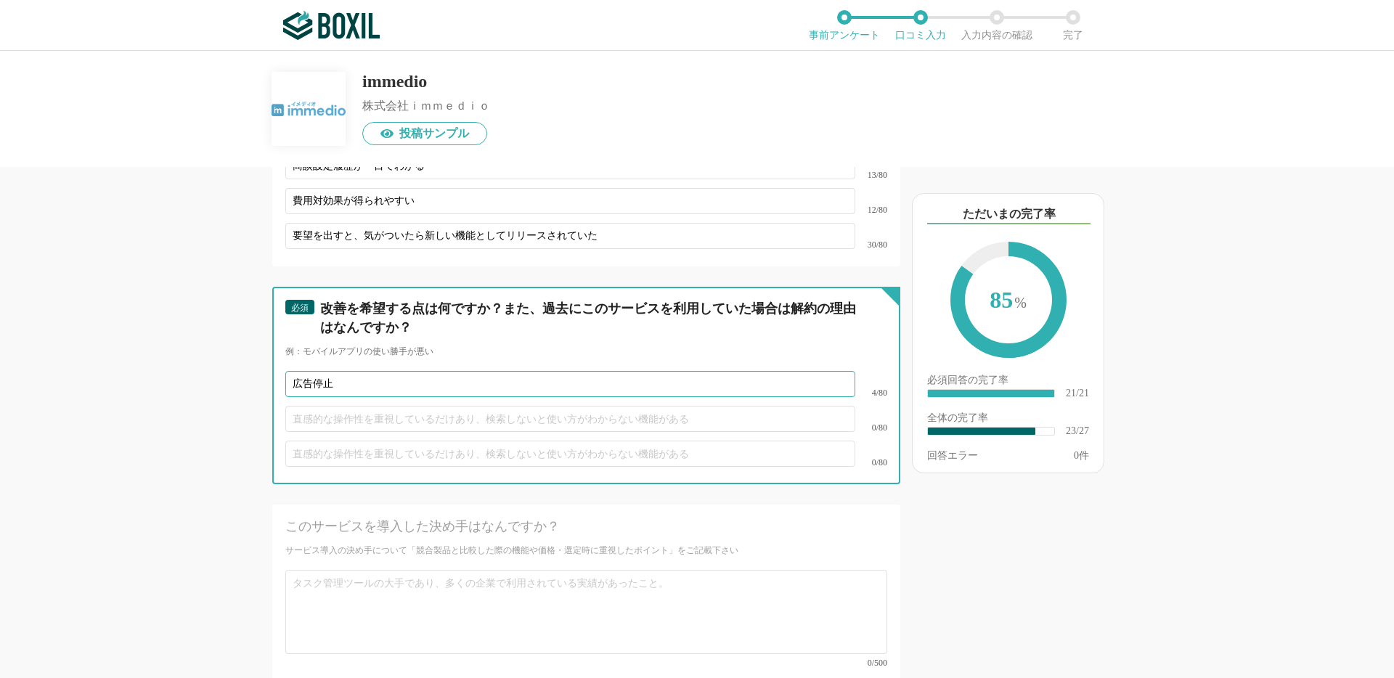
type input "広告停止"
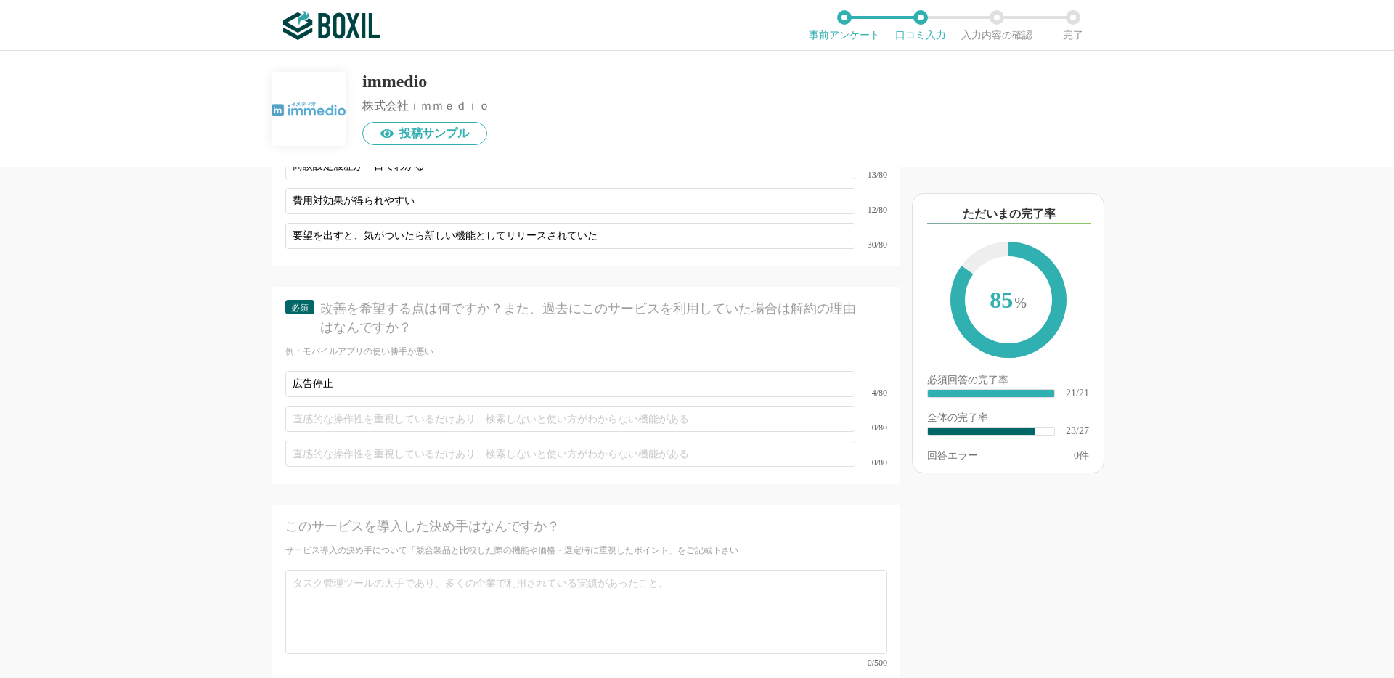
click at [211, 420] on div "他のサービス・ツールと連携していますか？ ※複数選択可 例：Slack、Salesforce セールスフォース Salesforce Sales Cloud …" at bounding box center [537, 422] width 726 height 511
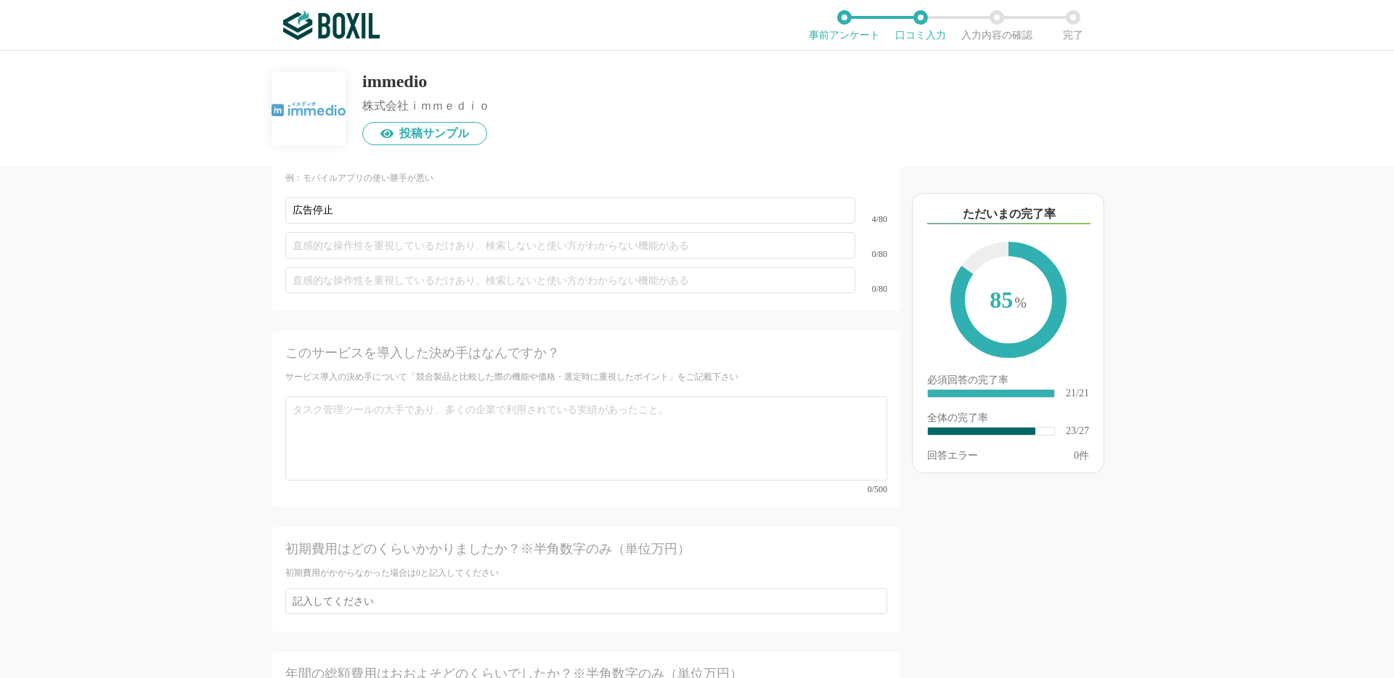
scroll to position [3306, 0]
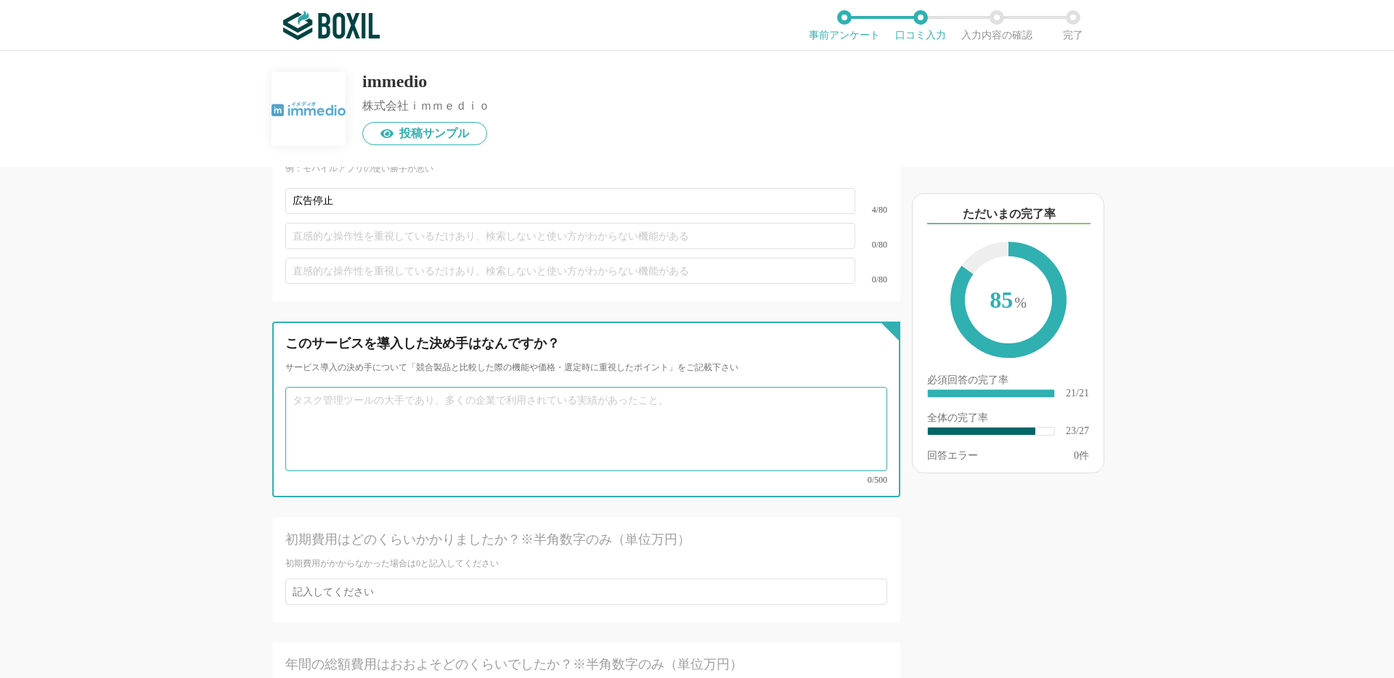
click at [364, 408] on textarea at bounding box center [586, 429] width 602 height 84
click at [342, 403] on textarea at bounding box center [586, 429] width 602 height 84
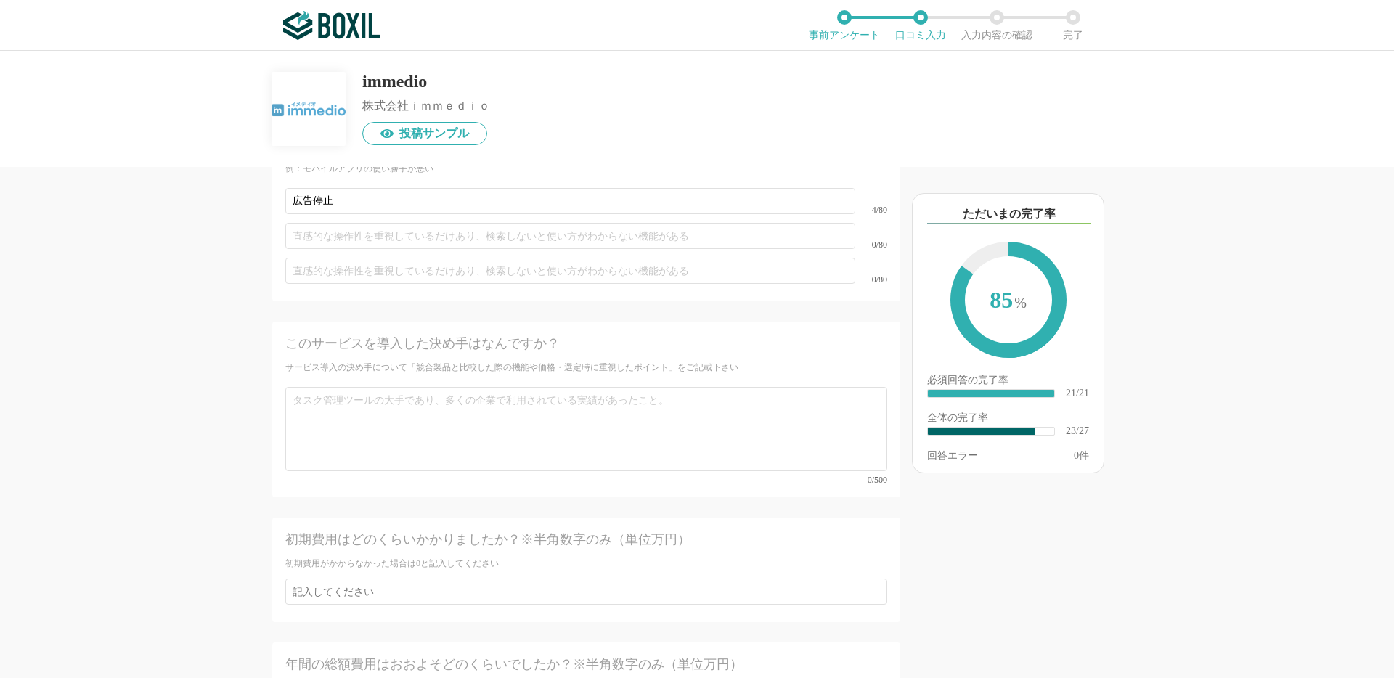
click at [233, 388] on div "他のサービス・ツールと連携していますか？ ※複数選択可 例：Slack、Salesforce セールスフォース Salesforce Sales Cloud …" at bounding box center [537, 422] width 726 height 511
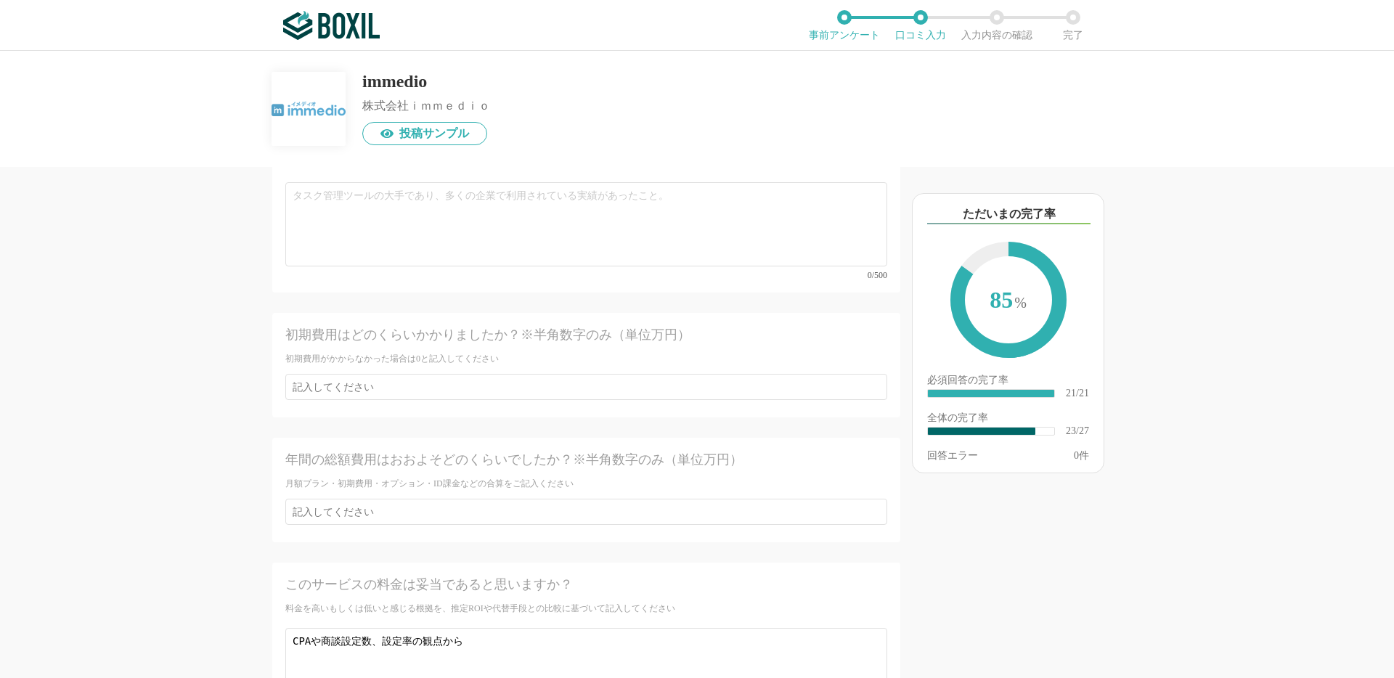
scroll to position [3516, 0]
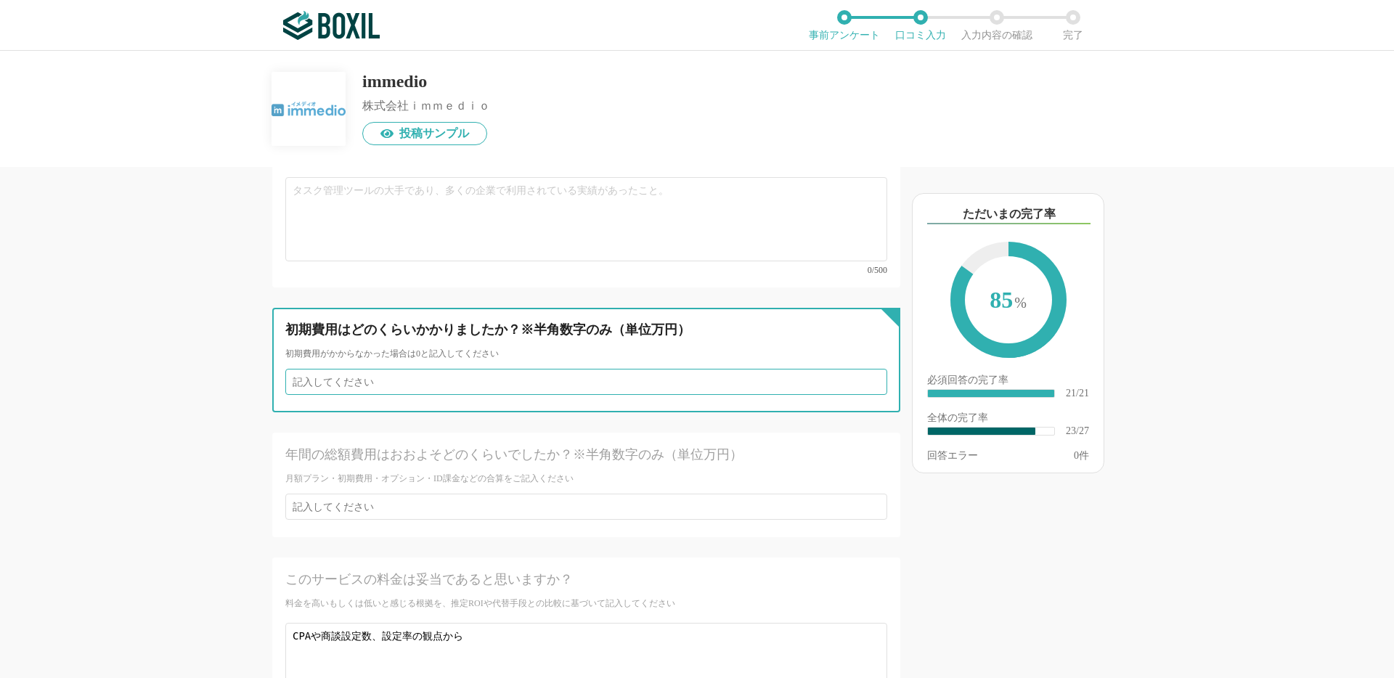
click at [324, 369] on input "number" at bounding box center [586, 382] width 602 height 26
click at [880, 369] on input "number" at bounding box center [586, 382] width 602 height 26
click at [873, 375] on input "number" at bounding box center [586, 382] width 602 height 26
type input "1"
click at [874, 373] on input "1" at bounding box center [586, 382] width 602 height 26
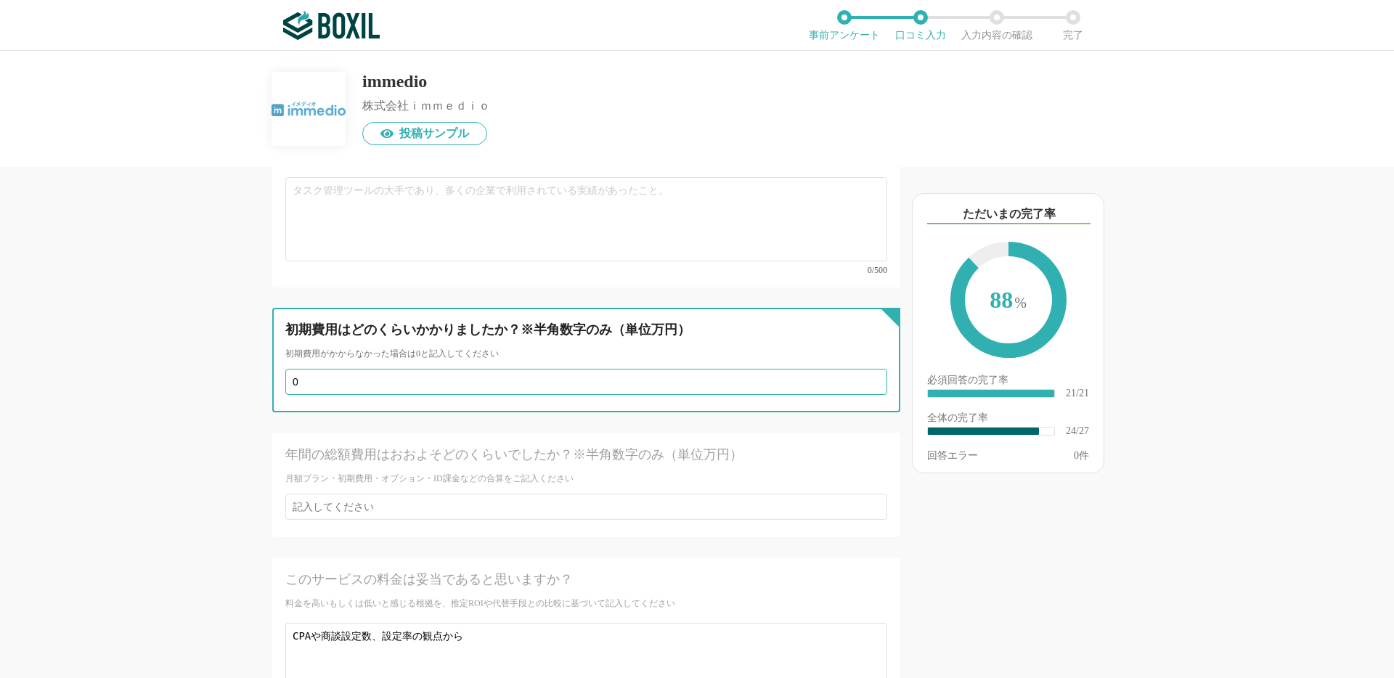
type input "0"
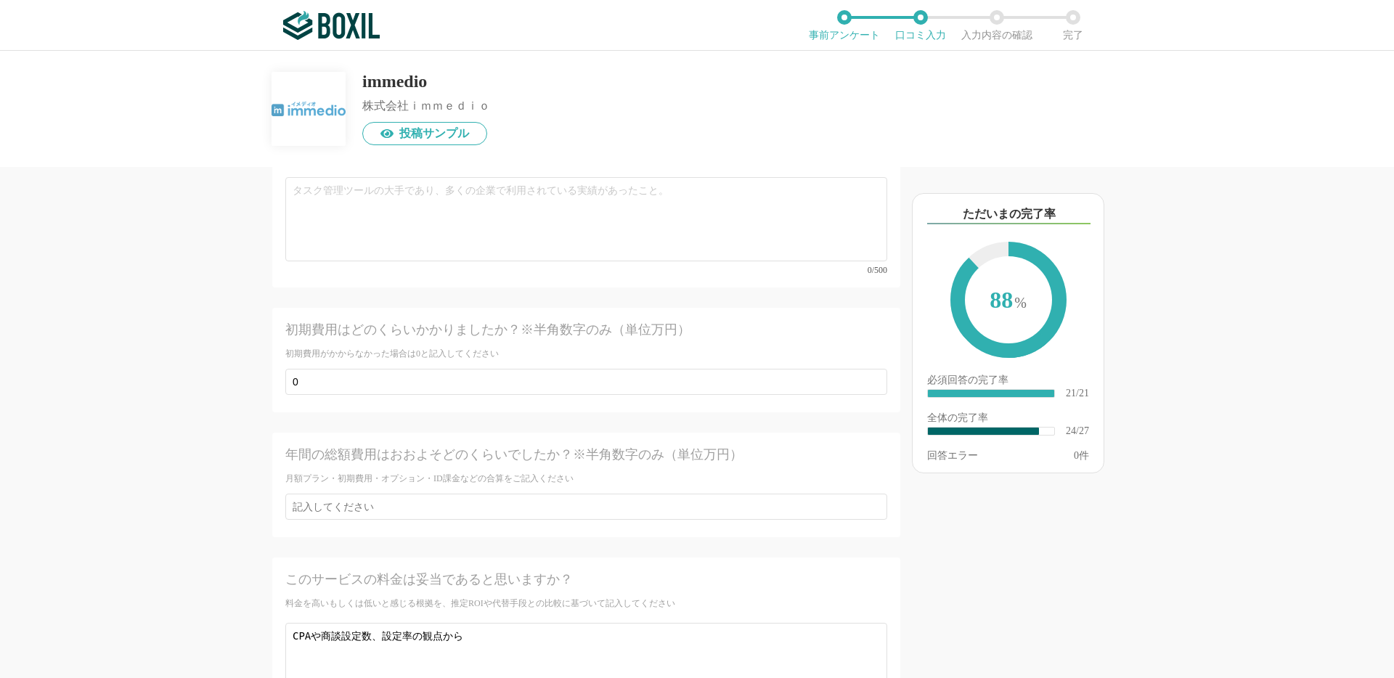
click at [207, 510] on div "他のサービス・ツールと連携していますか？ ※複数選択可 例：Slack、Salesforce セールスフォース Salesforce Sales Cloud …" at bounding box center [537, 422] width 726 height 511
click at [226, 351] on div "他のサービス・ツールと連携していますか？ ※複数選択可 例：Slack、Salesforce セールスフォース Salesforce Sales Cloud …" at bounding box center [537, 422] width 726 height 511
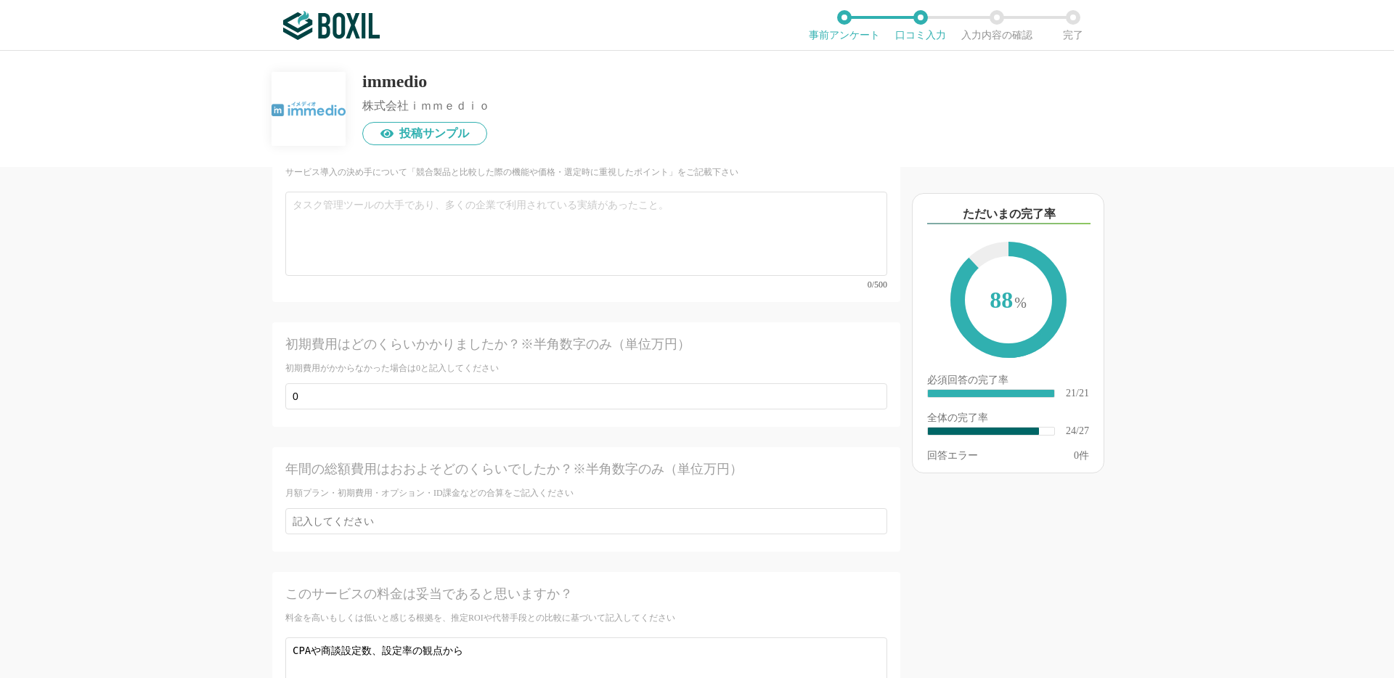
scroll to position [3473, 0]
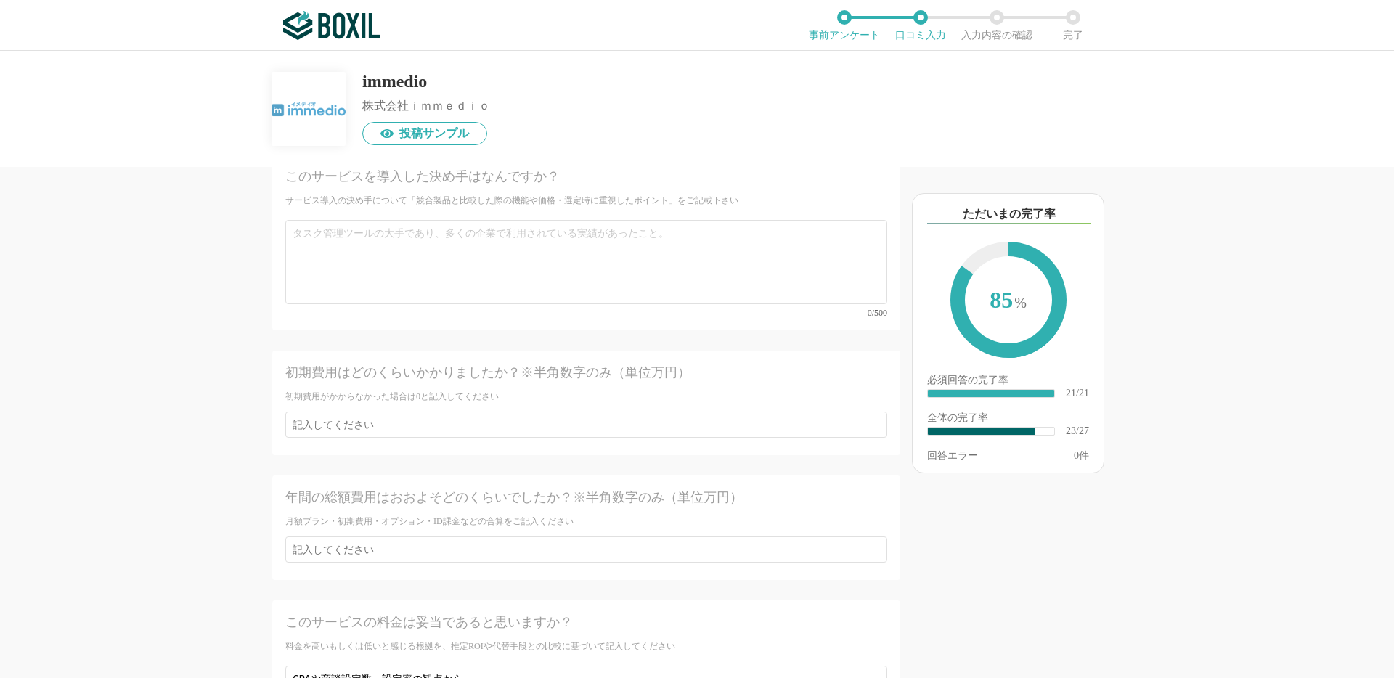
click at [215, 446] on div "他のサービス・ツールと連携していますか？ ※複数選択可 例：Slack、Salesforce セールスフォース Salesforce Sales Cloud …" at bounding box center [537, 422] width 726 height 511
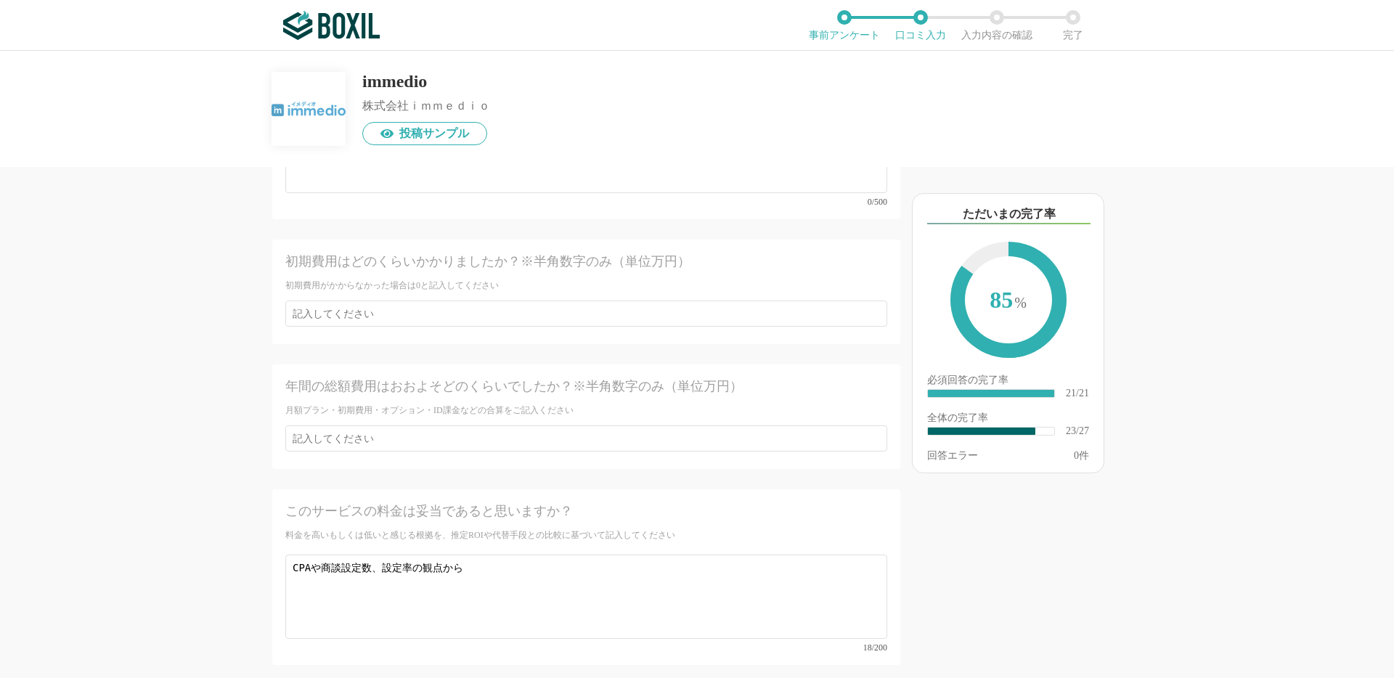
scroll to position [3585, 0]
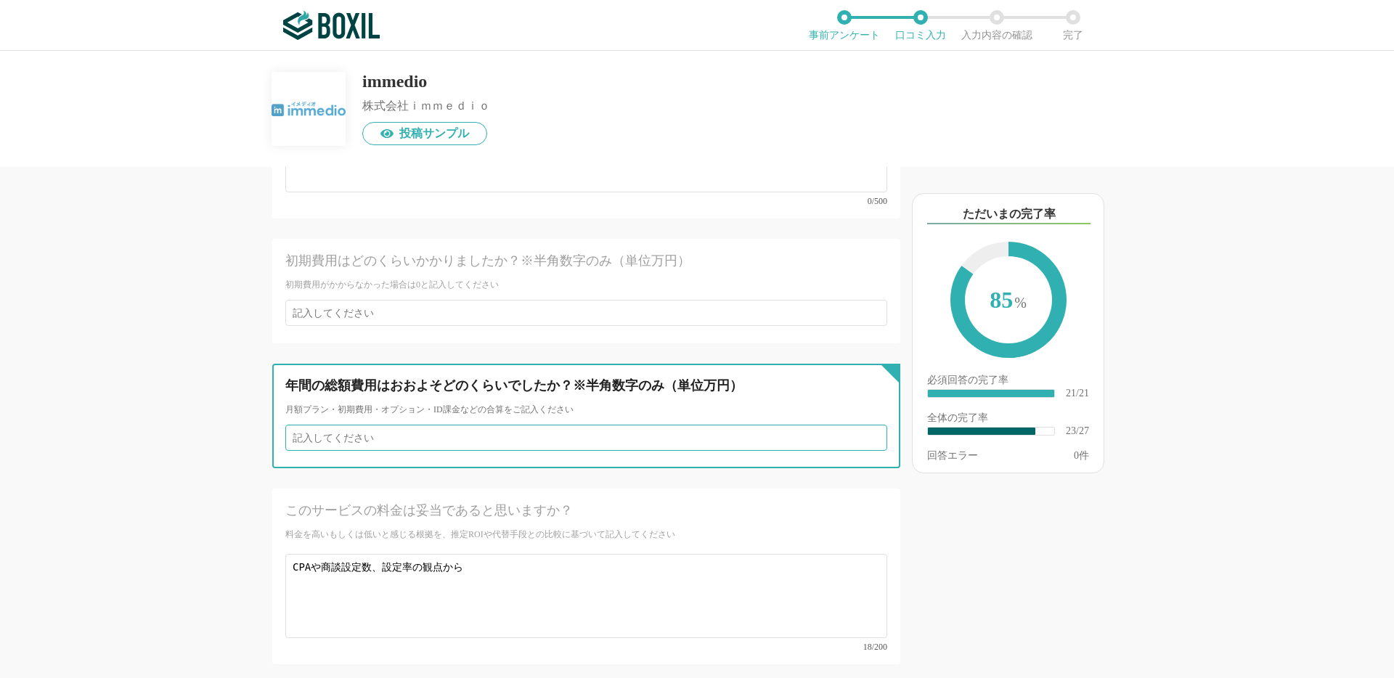
click at [319, 425] on input "number" at bounding box center [586, 438] width 602 height 26
type input "1"
type input "3"
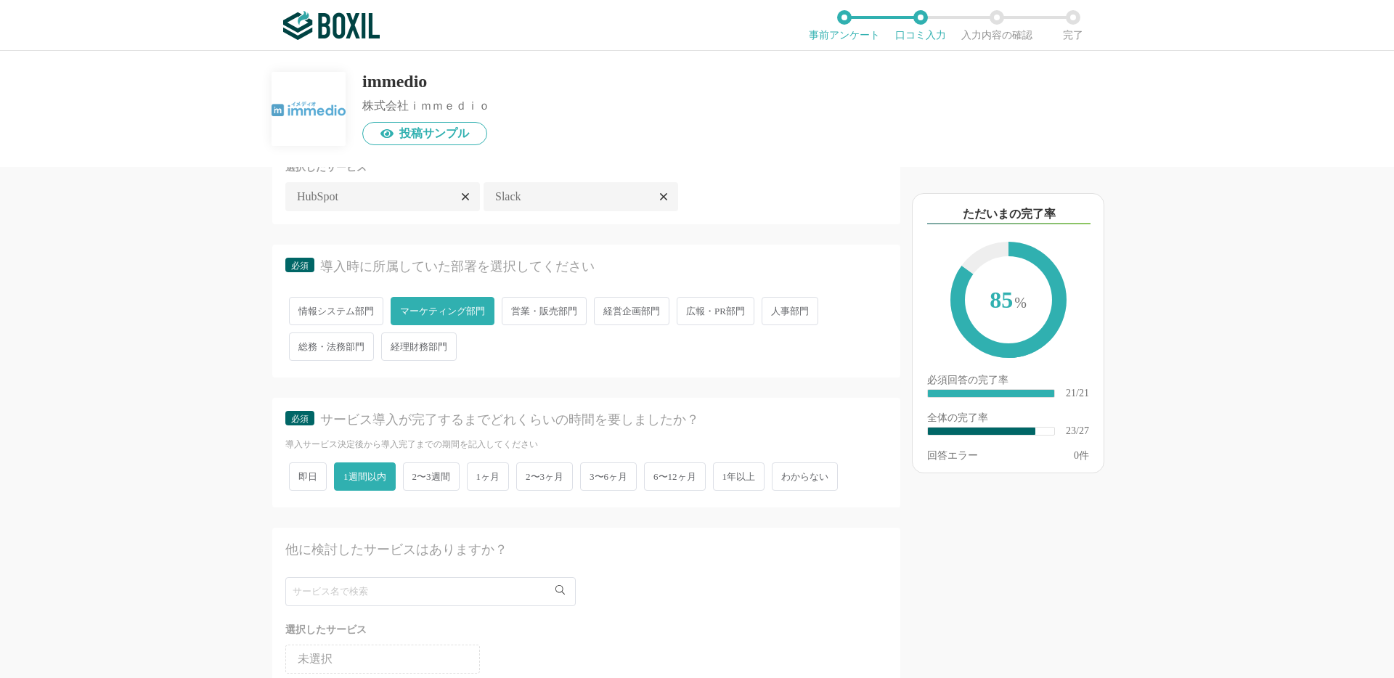
scroll to position [303, 0]
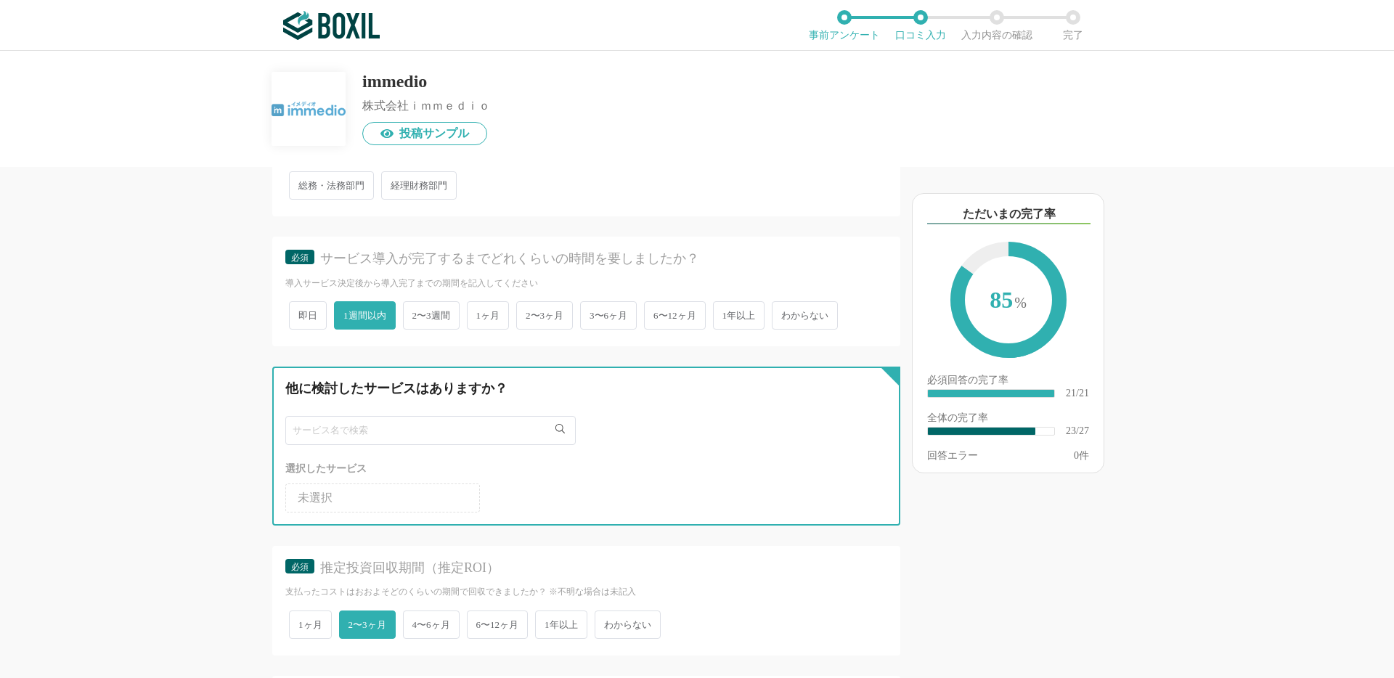
click at [324, 436] on input "text" at bounding box center [430, 430] width 290 height 29
paste input "TimeRex"
type input "TimeRex"
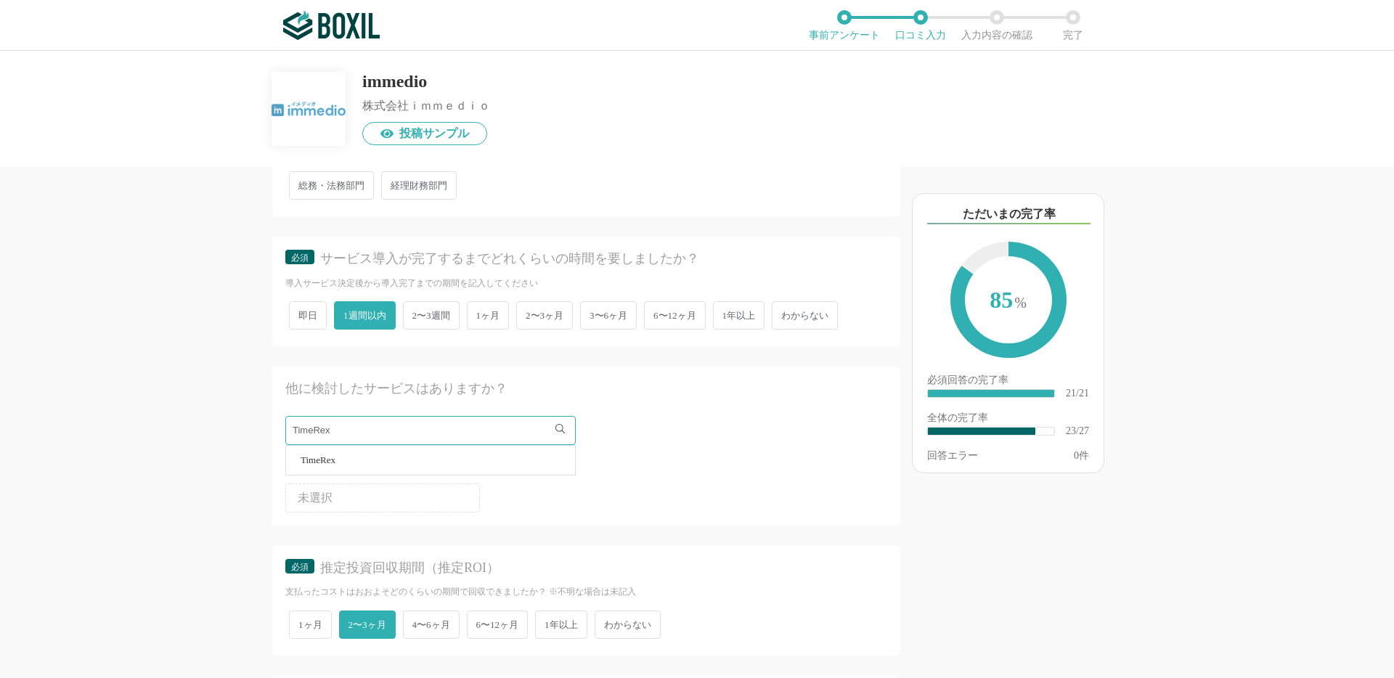
click at [297, 457] on li "TimeRex" at bounding box center [430, 460] width 289 height 29
click at [224, 456] on div "他のサービス・ツールと連携していますか？ ※複数選択可 例：Slack、Salesforce セールスフォース Salesforce Sales Cloud …" at bounding box center [537, 422] width 726 height 511
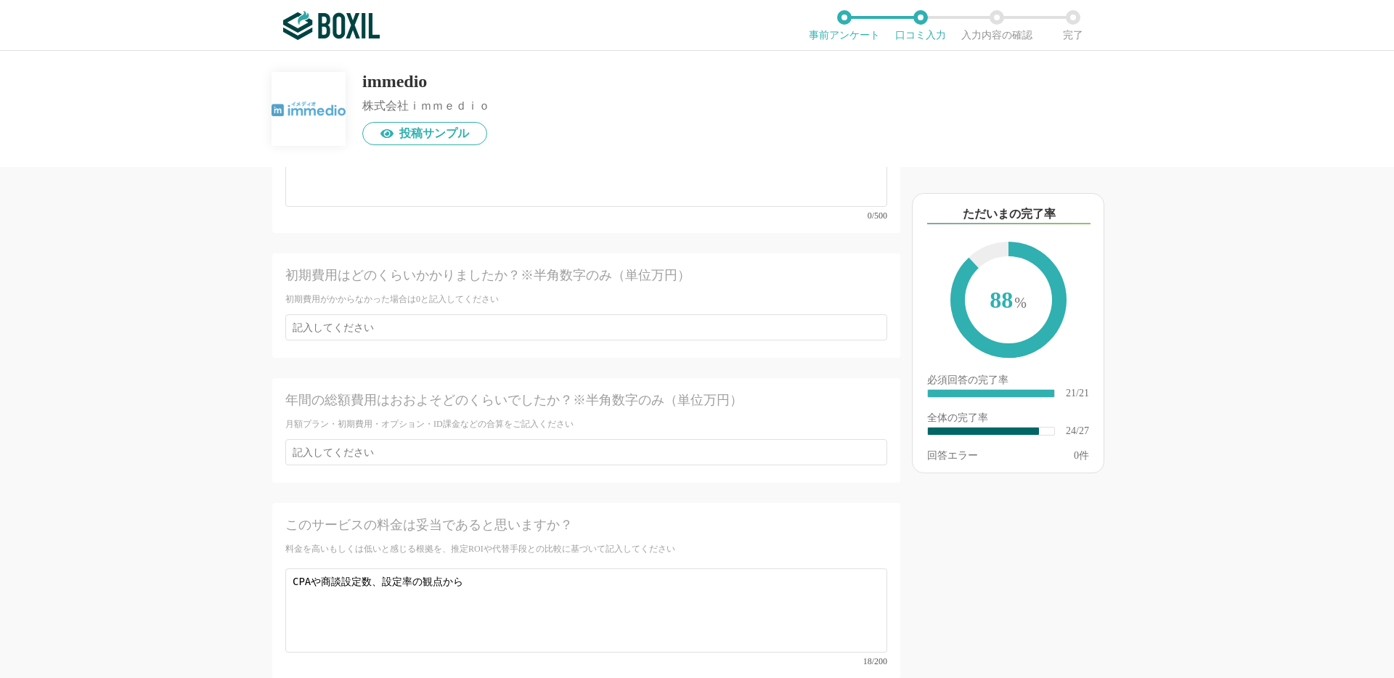
scroll to position [3571, 0]
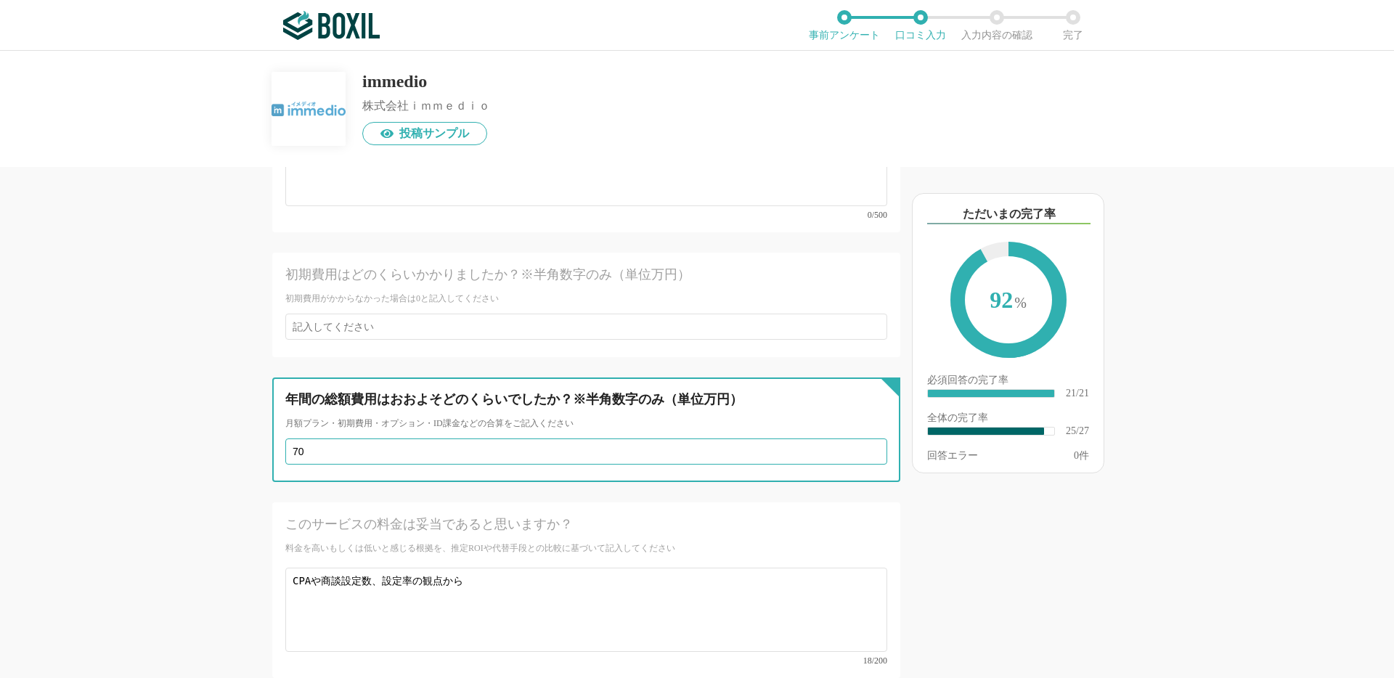
type input "70"
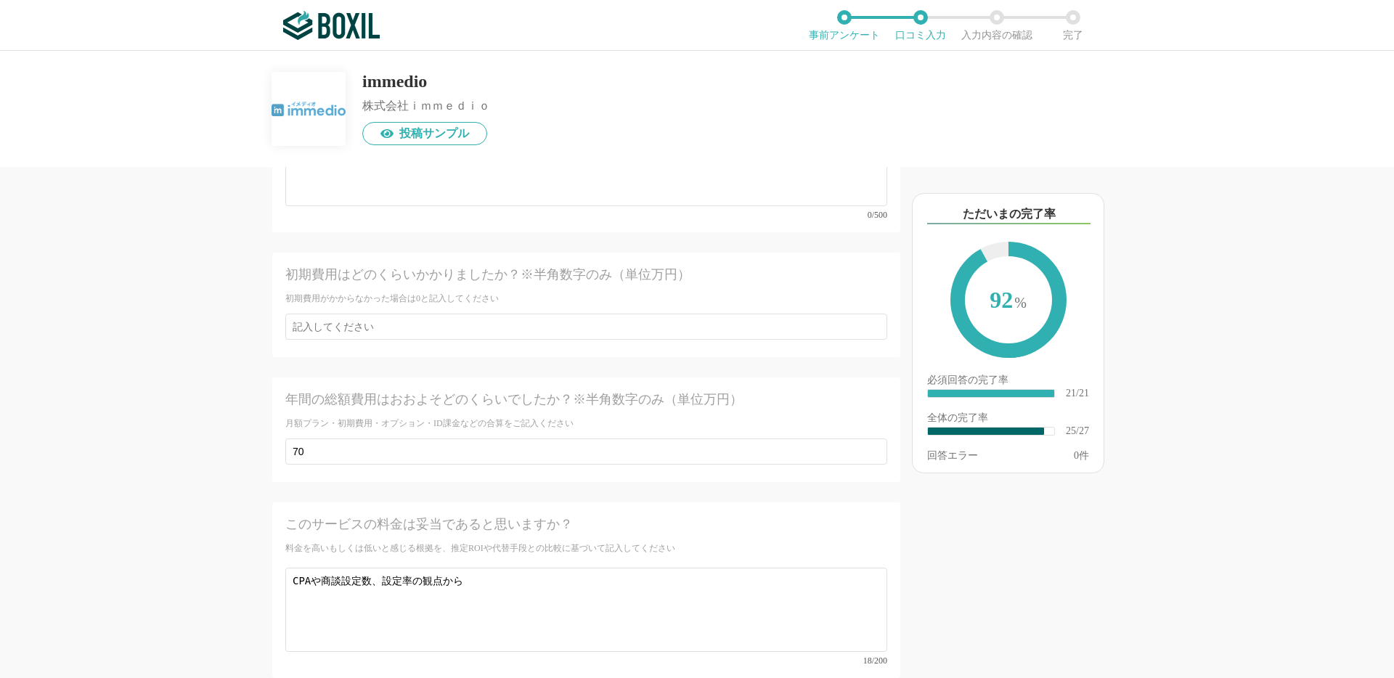
click at [187, 520] on div "他のサービス・ツールと連携していますか？ ※複数選択可 例：Slack、Salesforce セールスフォース Salesforce Sales Cloud …" at bounding box center [537, 422] width 726 height 511
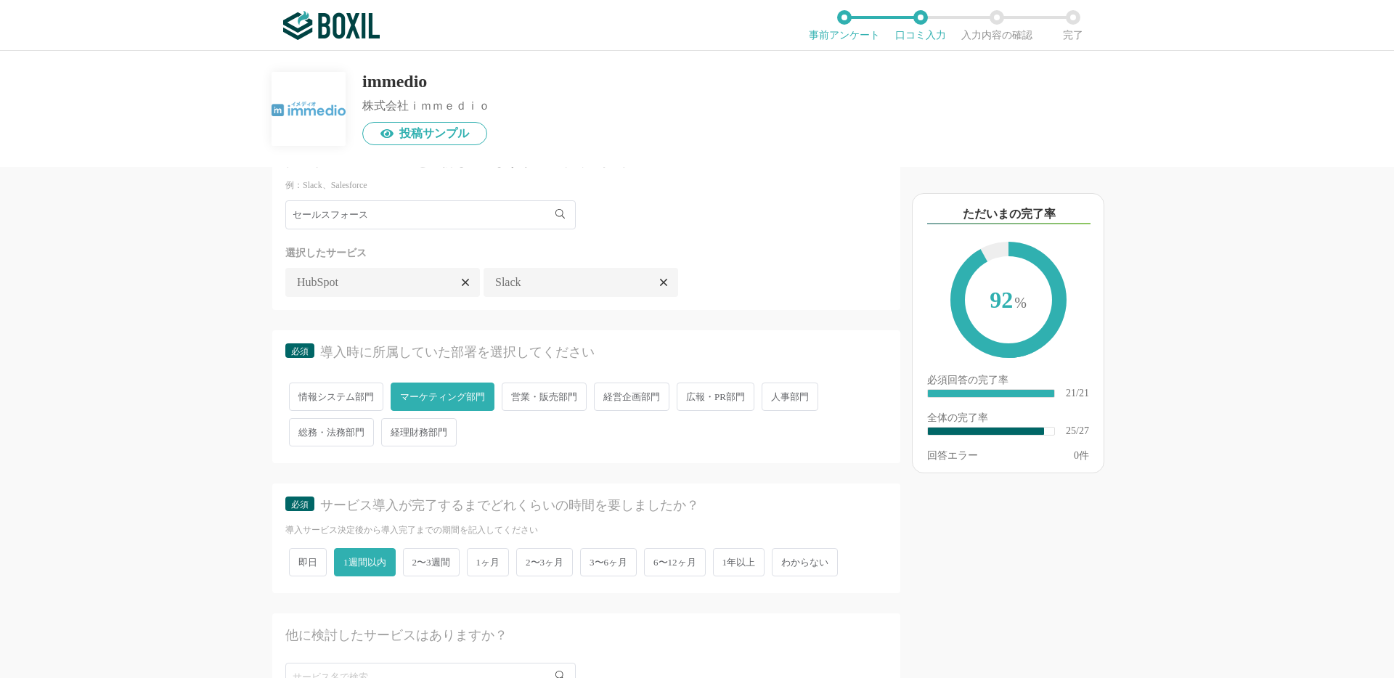
scroll to position [0, 0]
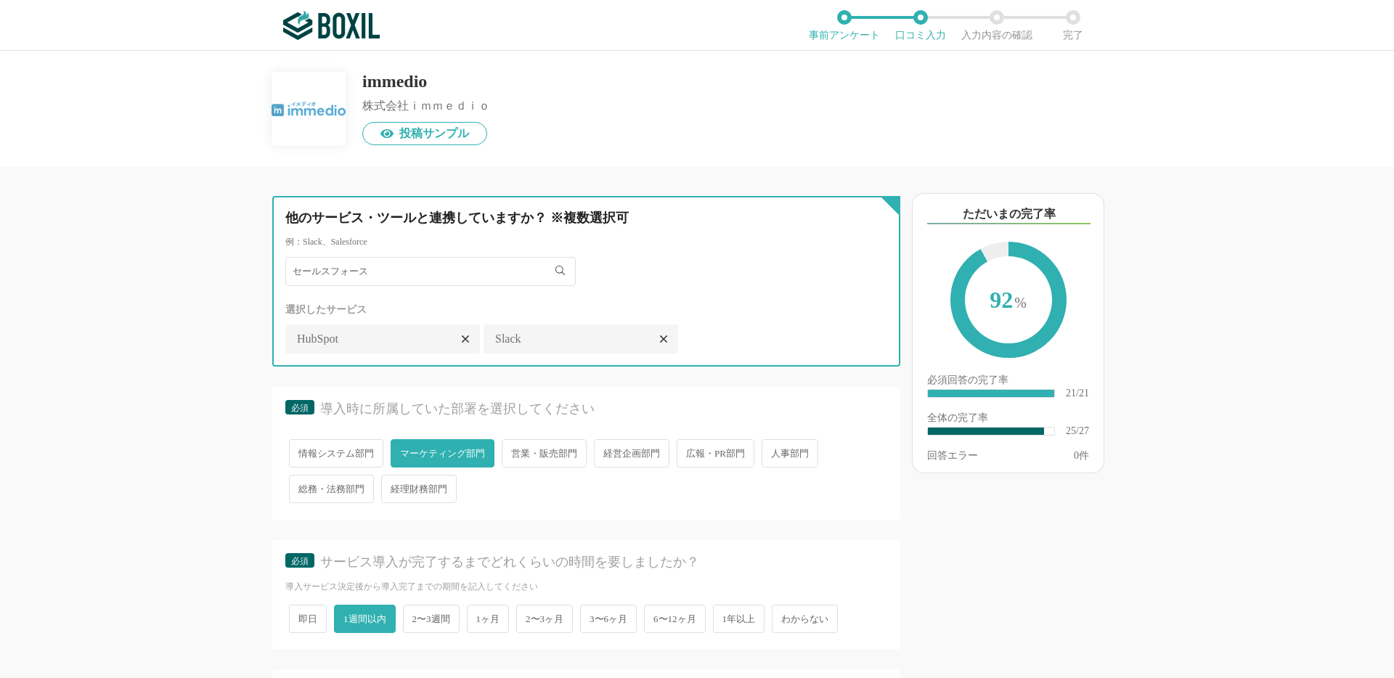
click at [381, 263] on input "セールスフォース" at bounding box center [430, 271] width 290 height 29
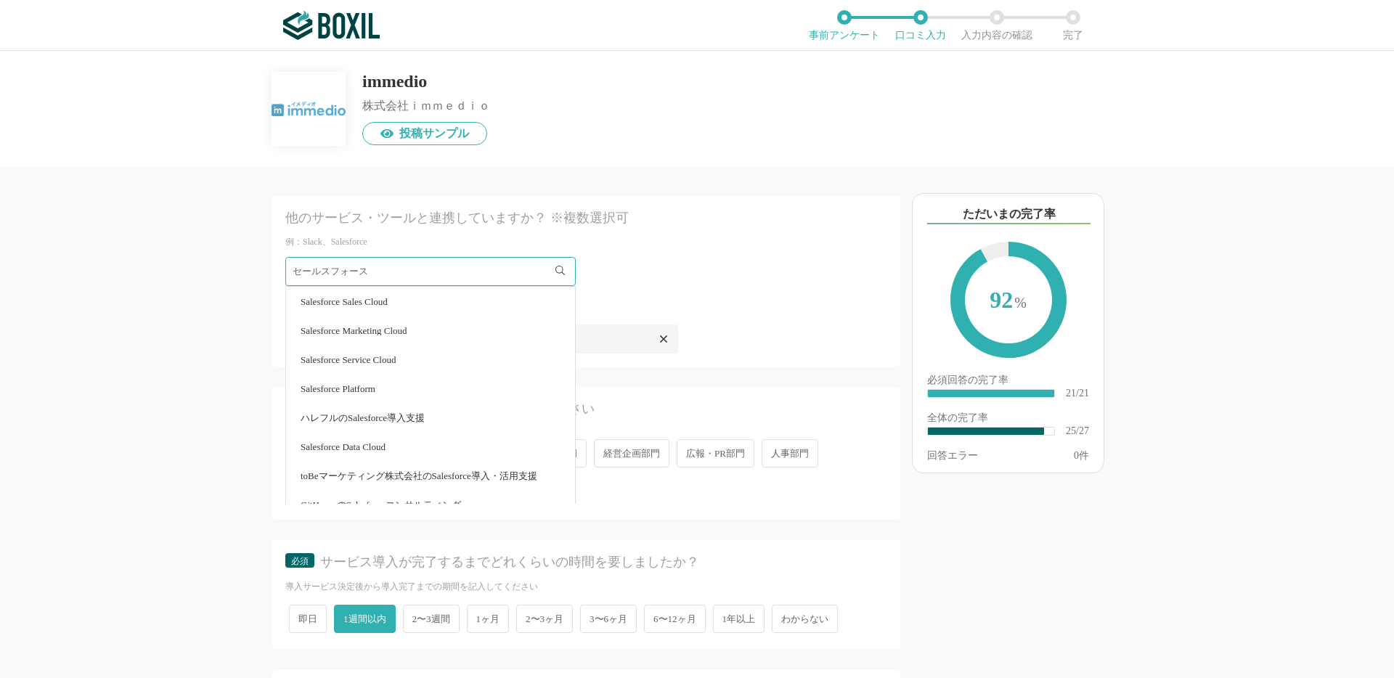
click at [375, 293] on li "Salesforce Sales Cloud" at bounding box center [430, 301] width 289 height 29
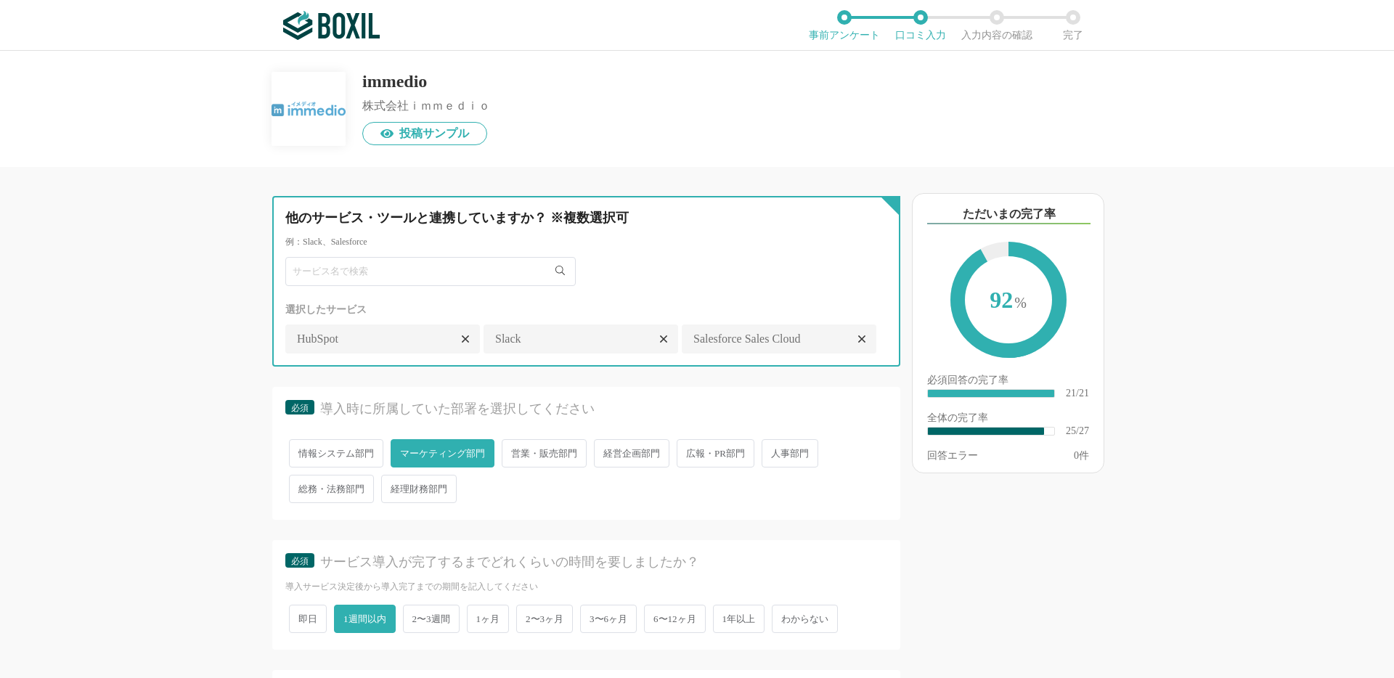
click at [375, 273] on input "text" at bounding box center [430, 271] width 290 height 29
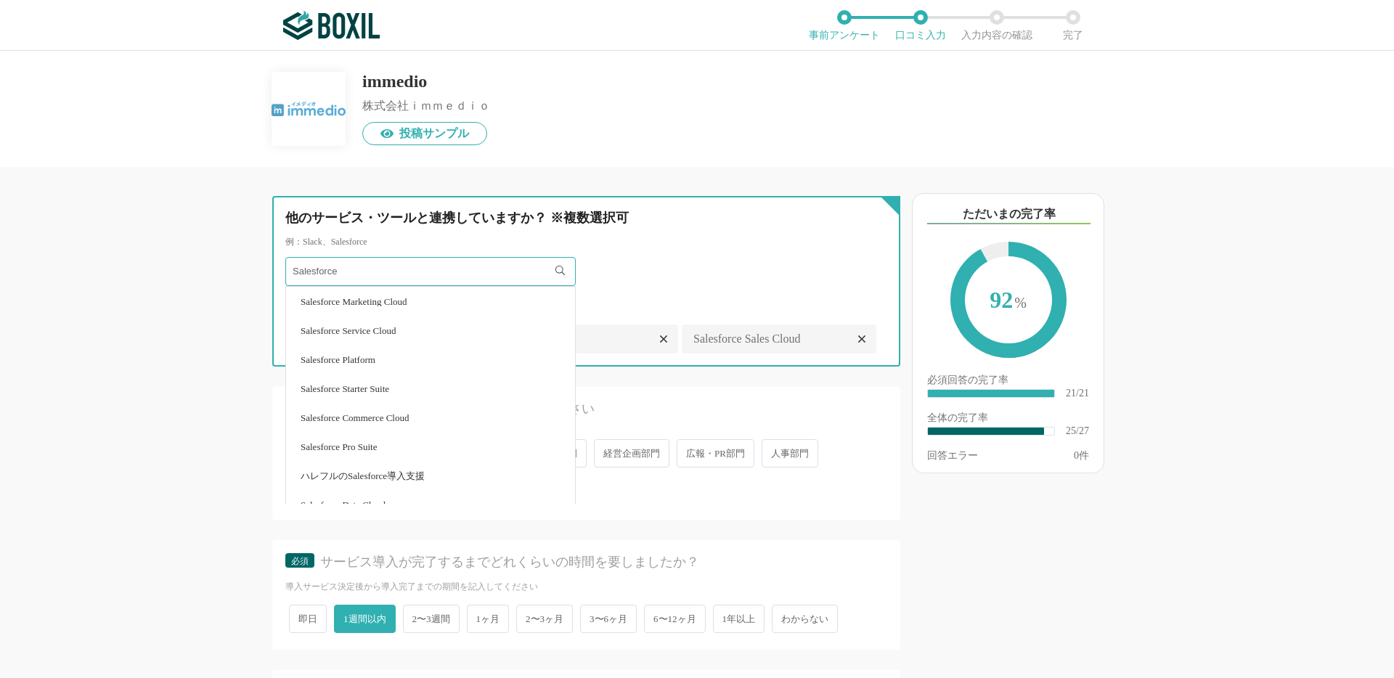
type input "Salesforce"
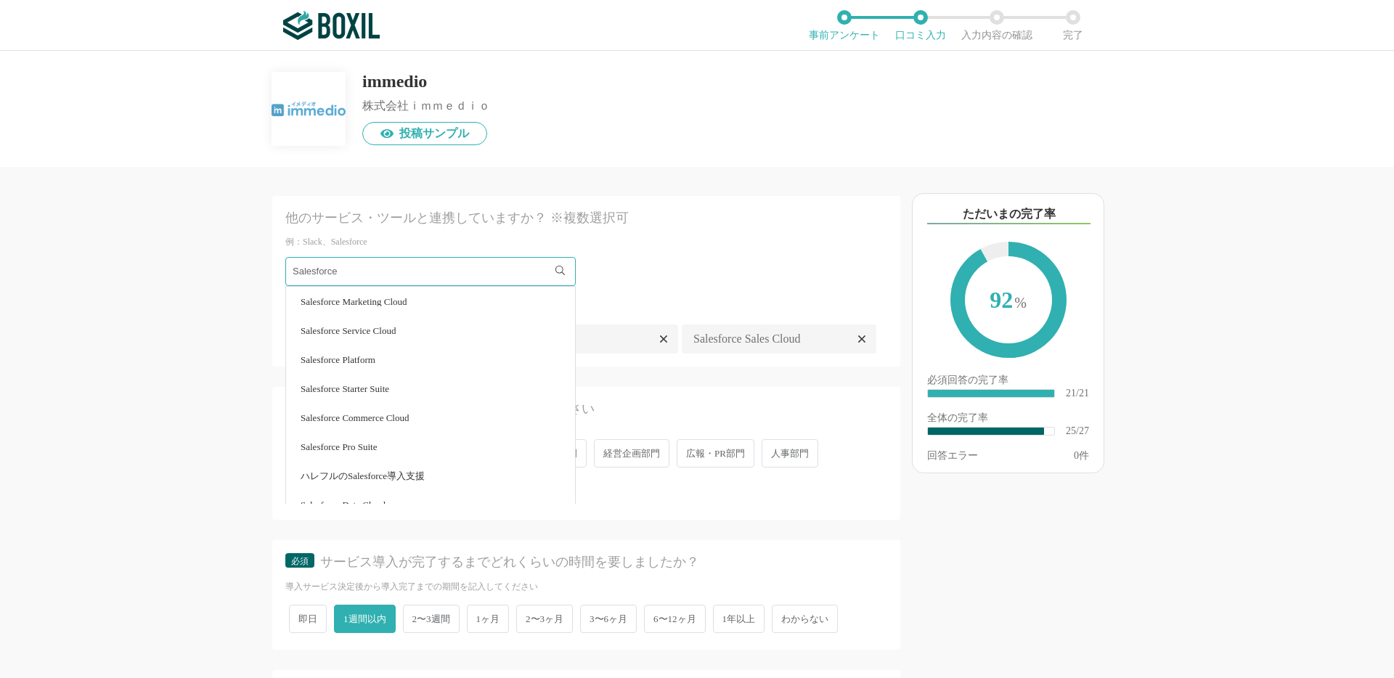
click at [378, 306] on span "Salesforce Marketing Cloud" at bounding box center [354, 301] width 107 height 9
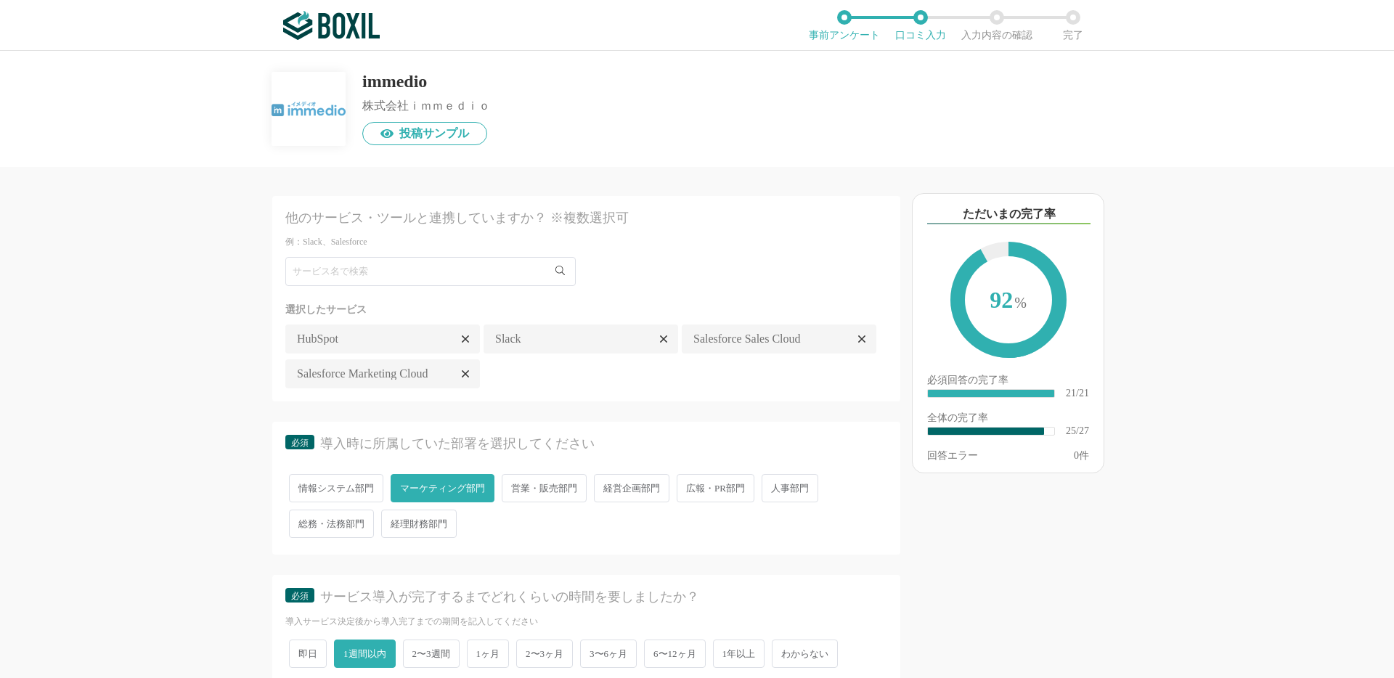
click at [1204, 260] on div "以下のキーワードが含まれる口コミが読まれています ただいまの完了率 92 % 必須回答の完了率 ​ 21/21 全体の完了率 ​ 25/27 回答エラー 0 件" at bounding box center [1059, 429] width 319 height 496
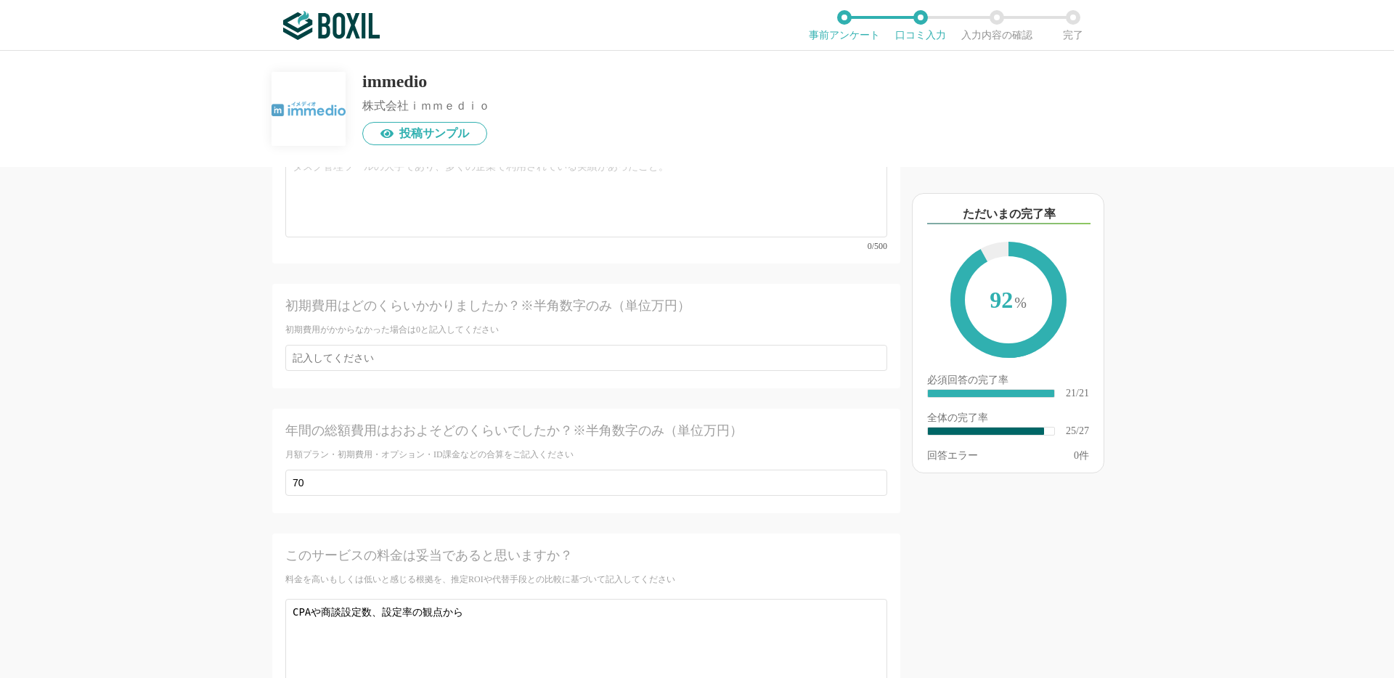
scroll to position [3842, 0]
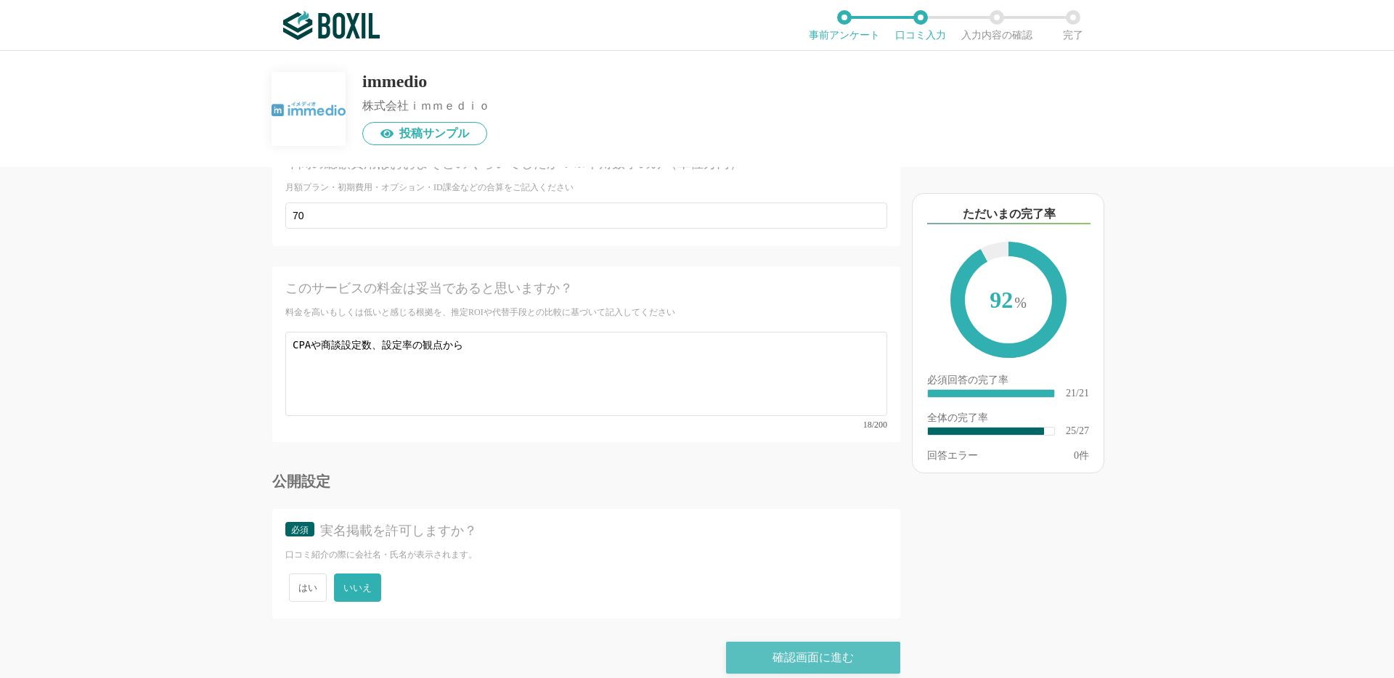
click at [805, 650] on div "確認画面に進む" at bounding box center [813, 658] width 174 height 32
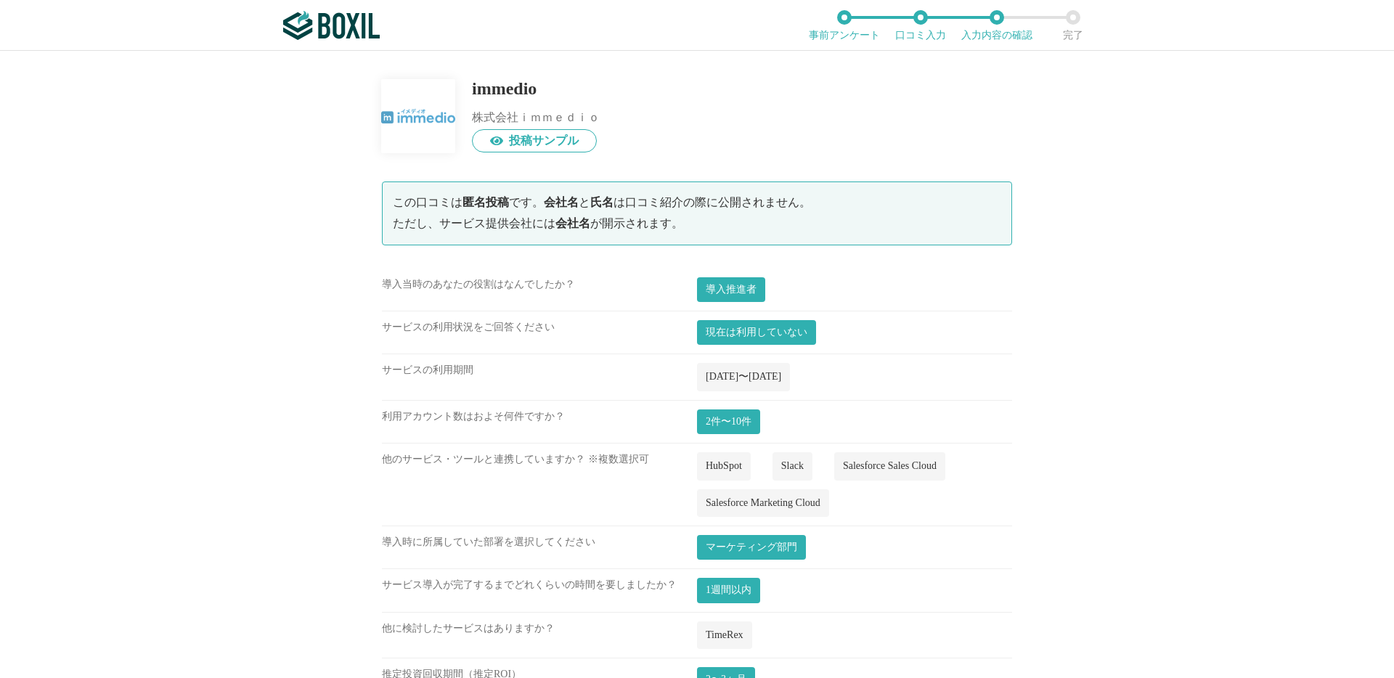
click at [1147, 346] on div "immedio 株式会社ｉｍｍｅｄｉｏ 投稿サンプル この口コミは 匿名投稿 です。 会社名 と 氏名 は口コミ紹介の際に公開されません。 ただし、サービス提…" at bounding box center [697, 364] width 1394 height 627
click at [431, 124] on div at bounding box center [418, 116] width 74 height 74
click at [344, 27] on img at bounding box center [331, 25] width 97 height 29
click at [330, 25] on img at bounding box center [331, 25] width 97 height 29
